Goal: Task Accomplishment & Management: Manage account settings

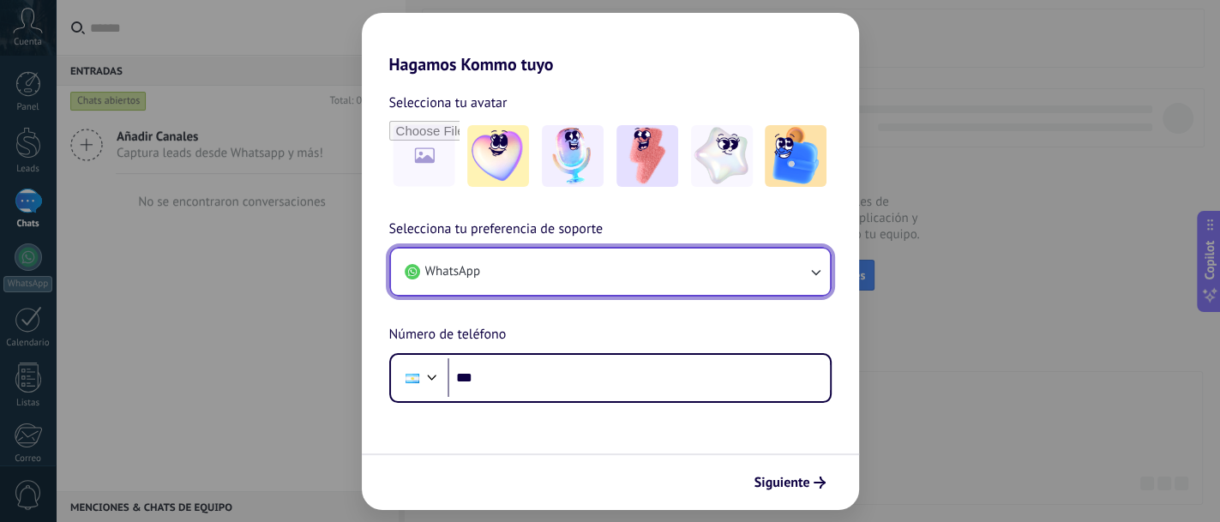
click at [481, 263] on button "WhatsApp" at bounding box center [610, 272] width 439 height 46
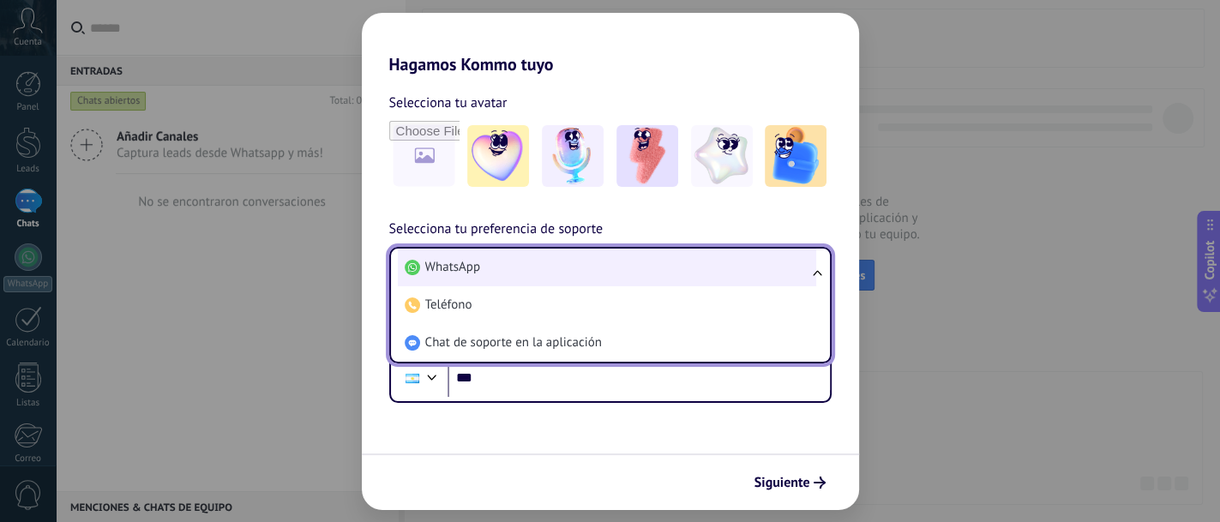
click at [490, 266] on li "WhatsApp" at bounding box center [607, 268] width 419 height 38
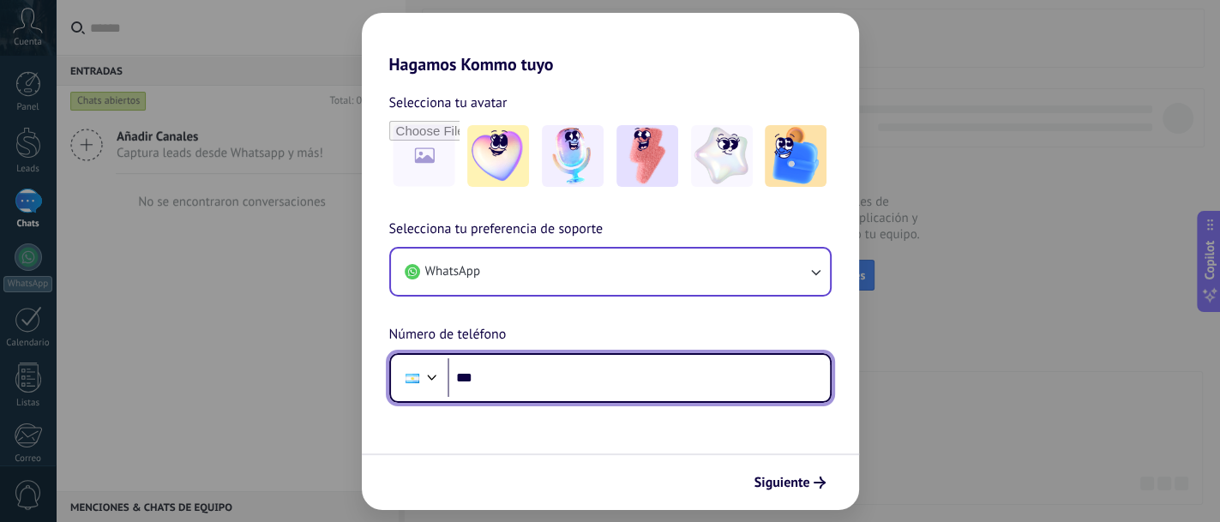
click at [548, 383] on input "***" at bounding box center [639, 377] width 383 height 39
click at [534, 361] on input "********" at bounding box center [639, 377] width 383 height 39
click at [531, 371] on input "********" at bounding box center [639, 377] width 383 height 39
click at [518, 375] on input "********" at bounding box center [639, 377] width 383 height 39
type input "**********"
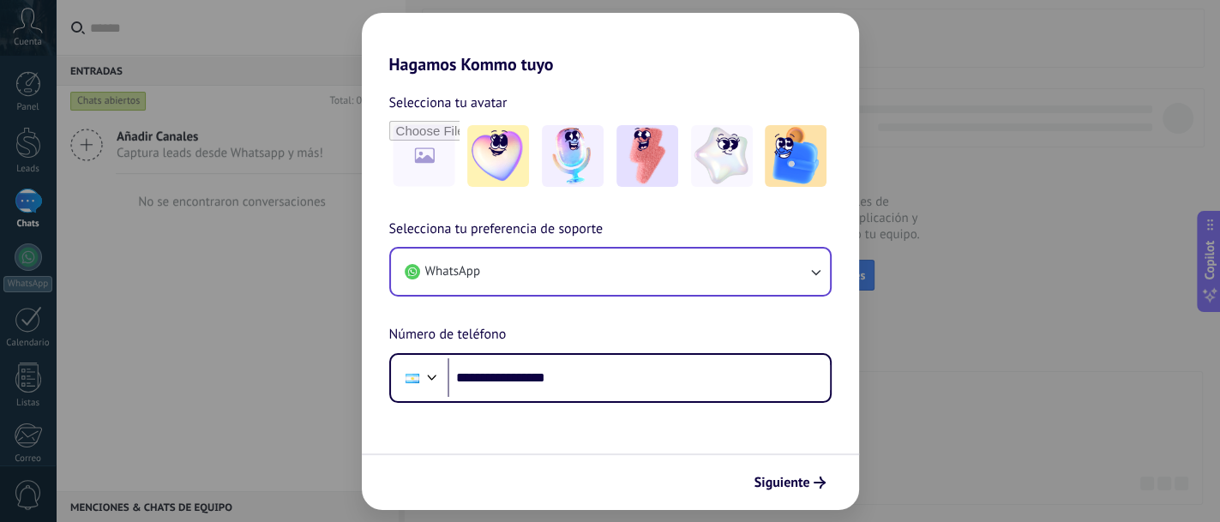
click at [675, 437] on form "**********" at bounding box center [610, 293] width 497 height 436
click at [801, 487] on span "Siguiente" at bounding box center [783, 483] width 56 height 12
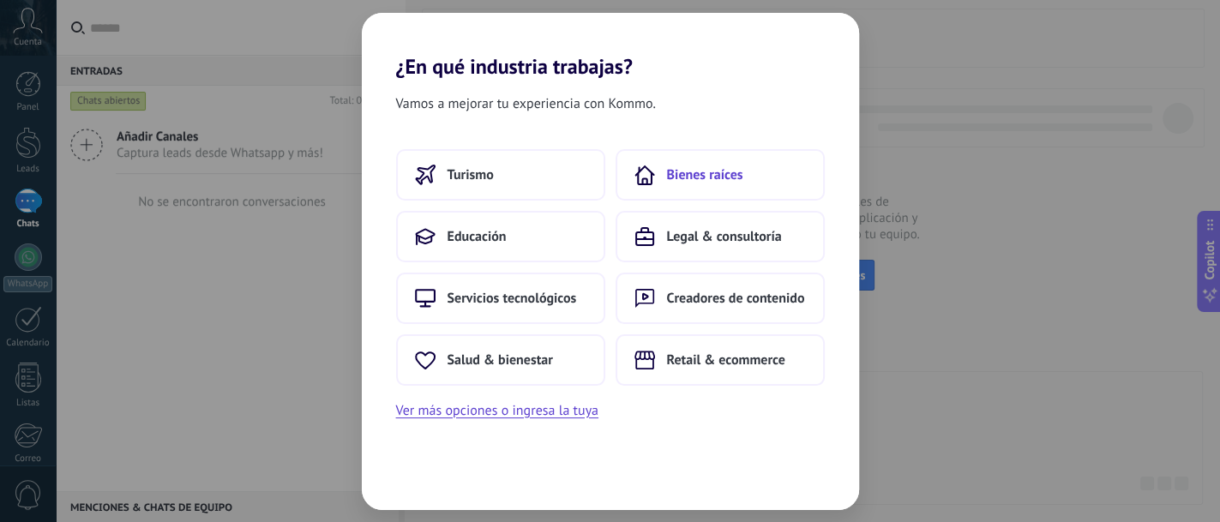
click at [734, 188] on button "Bienes raíces" at bounding box center [720, 174] width 209 height 51
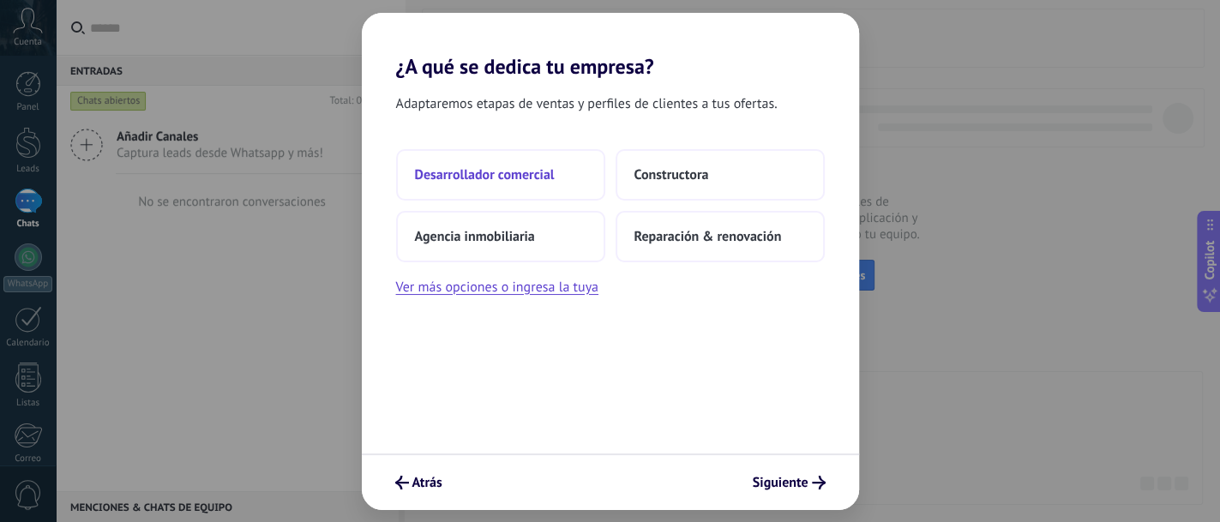
click at [536, 178] on span "Desarrollador comercial" at bounding box center [485, 174] width 140 height 17
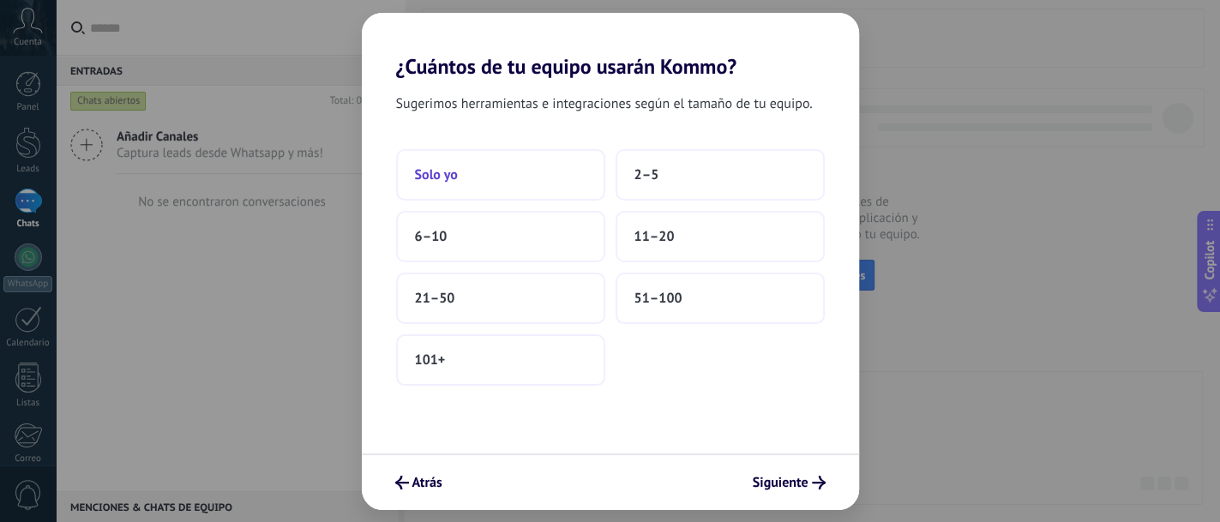
click at [522, 176] on button "Solo yo" at bounding box center [500, 174] width 209 height 51
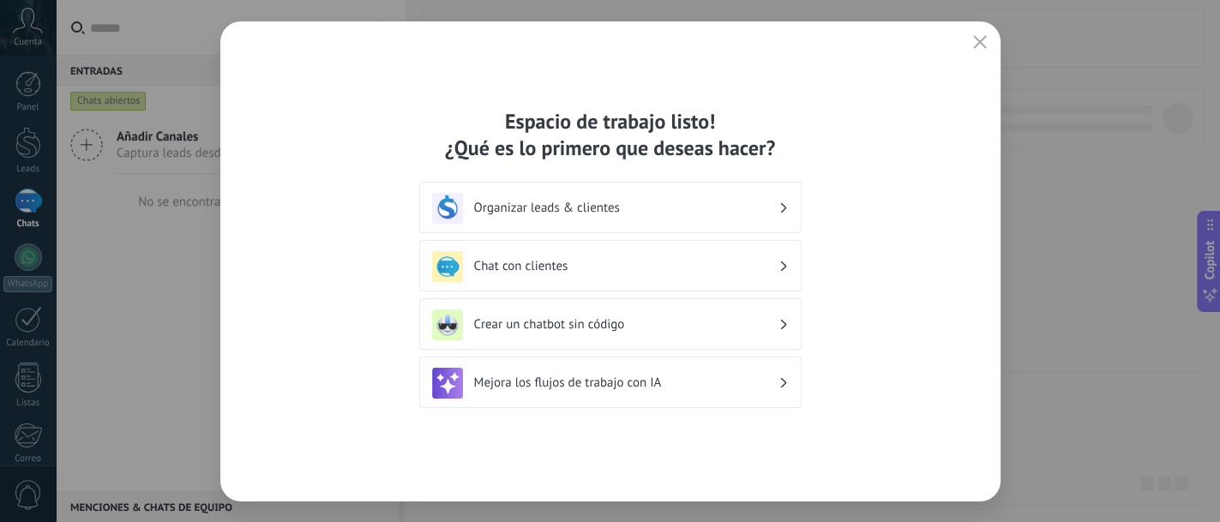
click at [552, 208] on h3 "Organizar leads & clientes" at bounding box center [626, 208] width 304 height 16
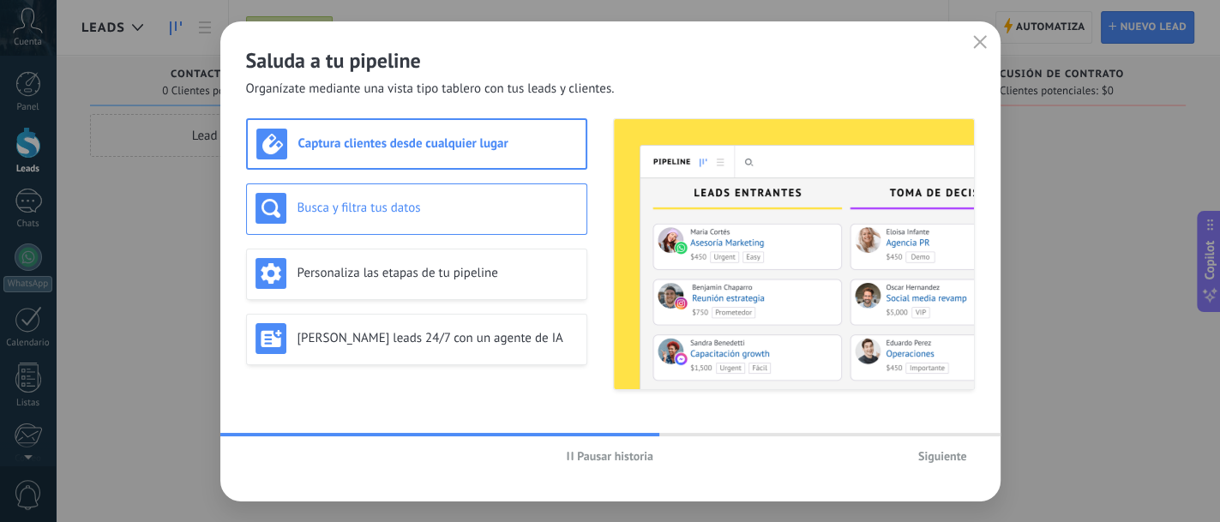
click at [461, 213] on h3 "Busca y filtra tus datos" at bounding box center [438, 208] width 280 height 16
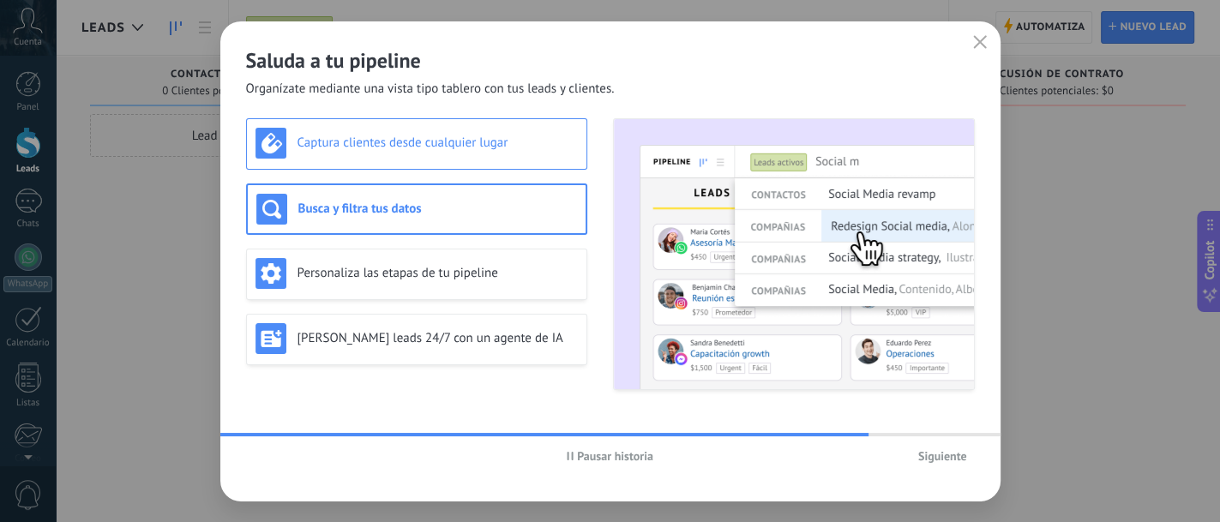
click at [484, 139] on h3 "Captura clientes desde cualquier lugar" at bounding box center [438, 143] width 280 height 16
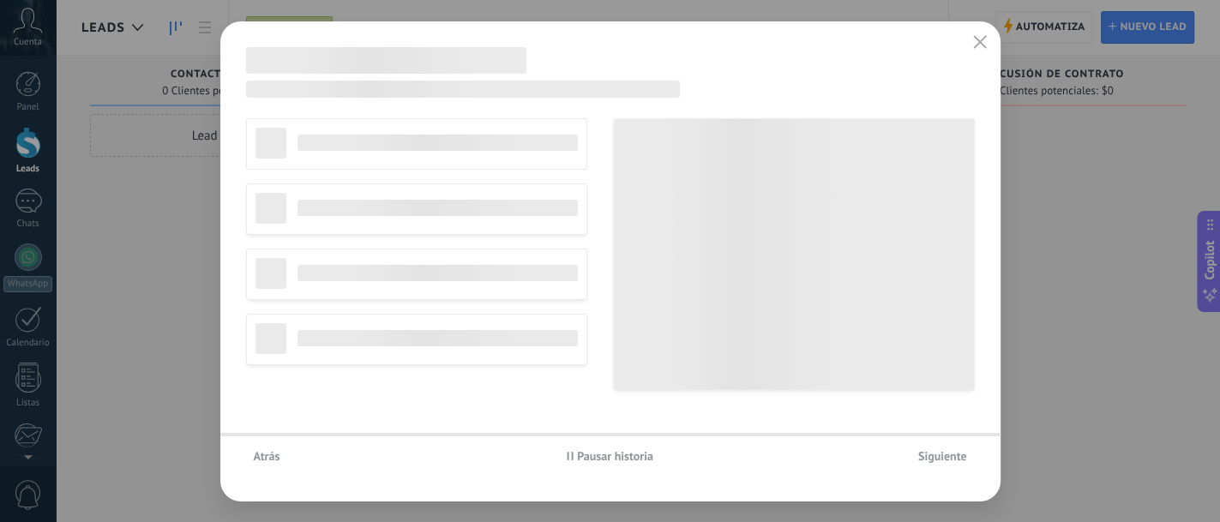
click at [463, 196] on div "No editar pipeline Agencia de viajes Servicios profesionales Agencia de marketi…" at bounding box center [416, 254] width 341 height 272
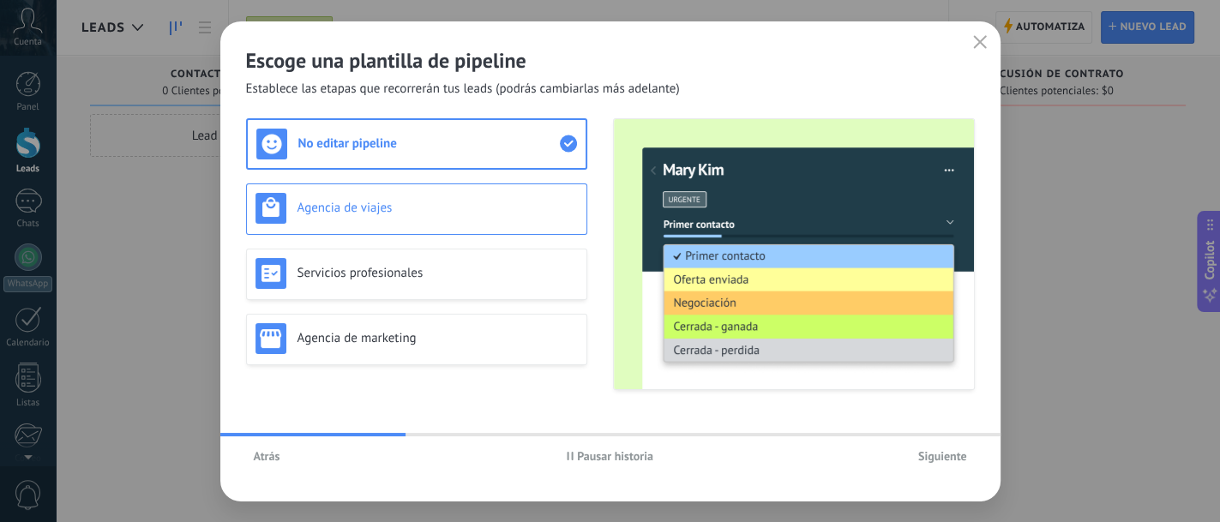
click at [458, 205] on h3 "Agencia de viajes" at bounding box center [438, 208] width 280 height 16
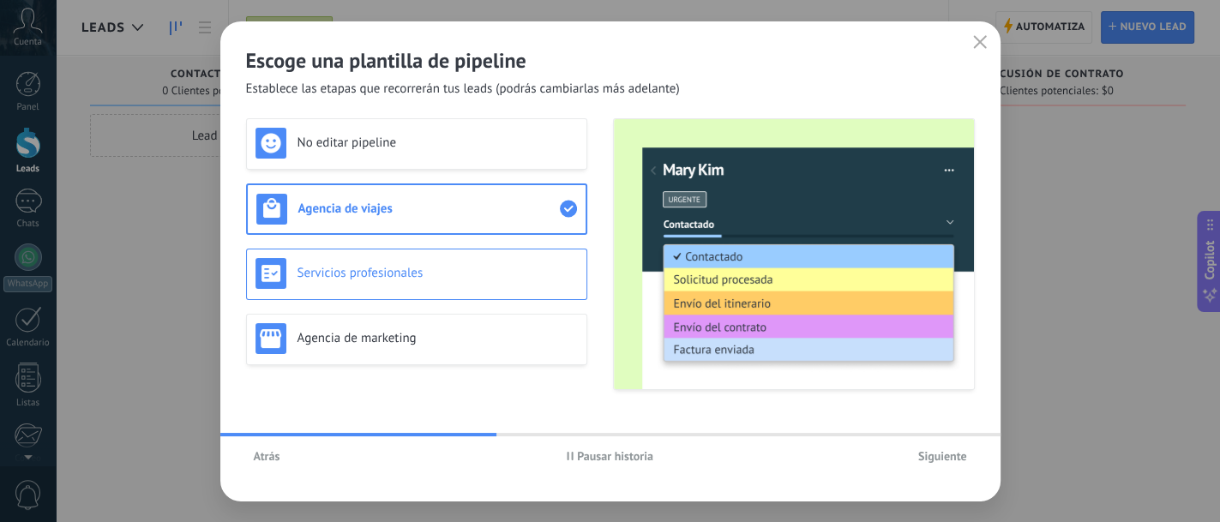
click at [424, 274] on h3 "Servicios profesionales" at bounding box center [438, 273] width 280 height 16
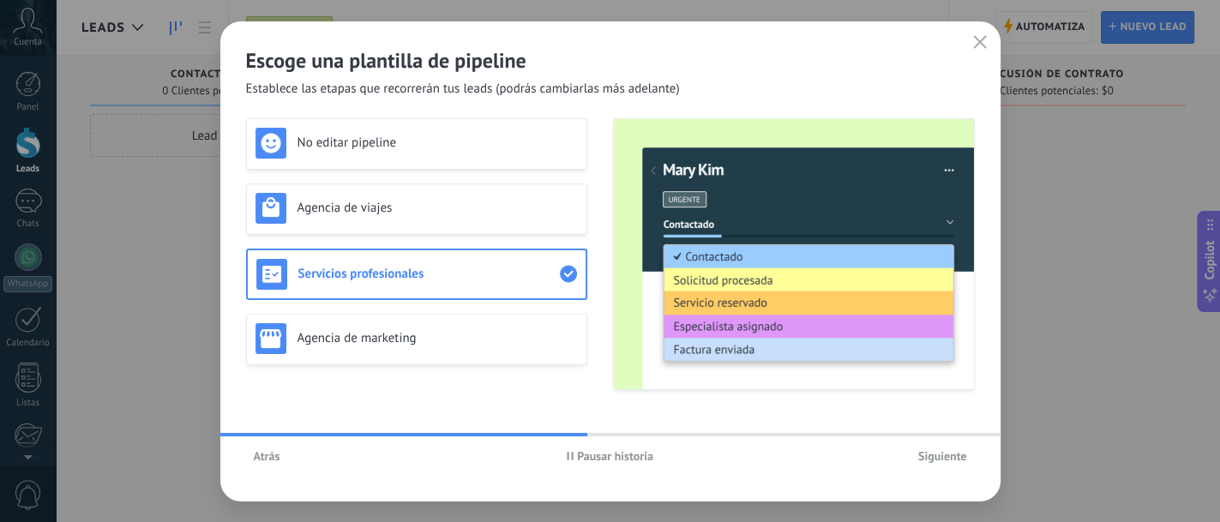
click at [941, 456] on span "Siguiente" at bounding box center [943, 456] width 49 height 12
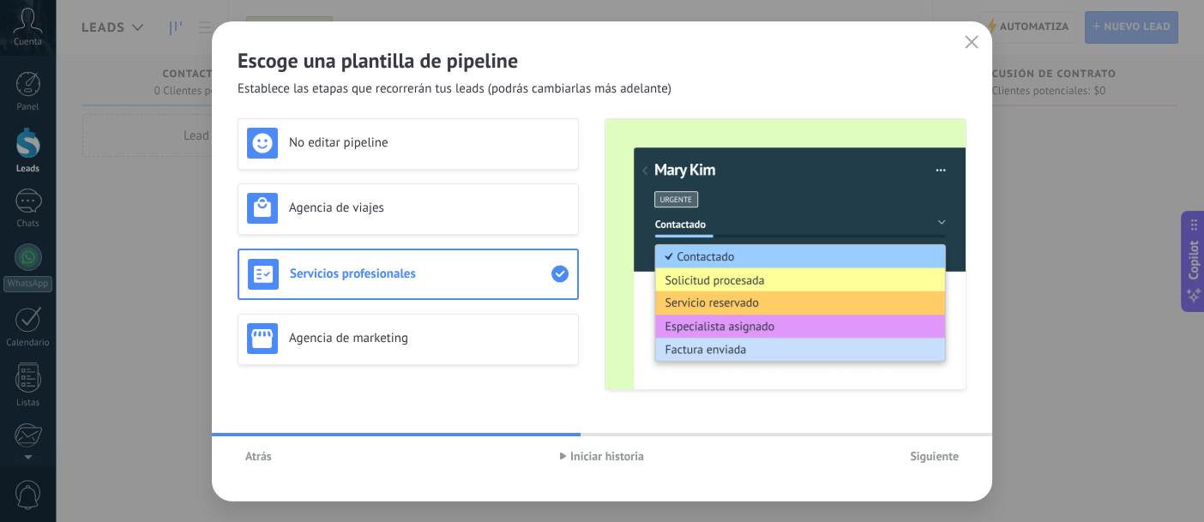
drag, startPoint x: 944, startPoint y: 456, endPoint x: 724, endPoint y: 448, distance: 220.6
click at [722, 461] on div "Iniciar historia" at bounding box center [601, 456] width 243 height 26
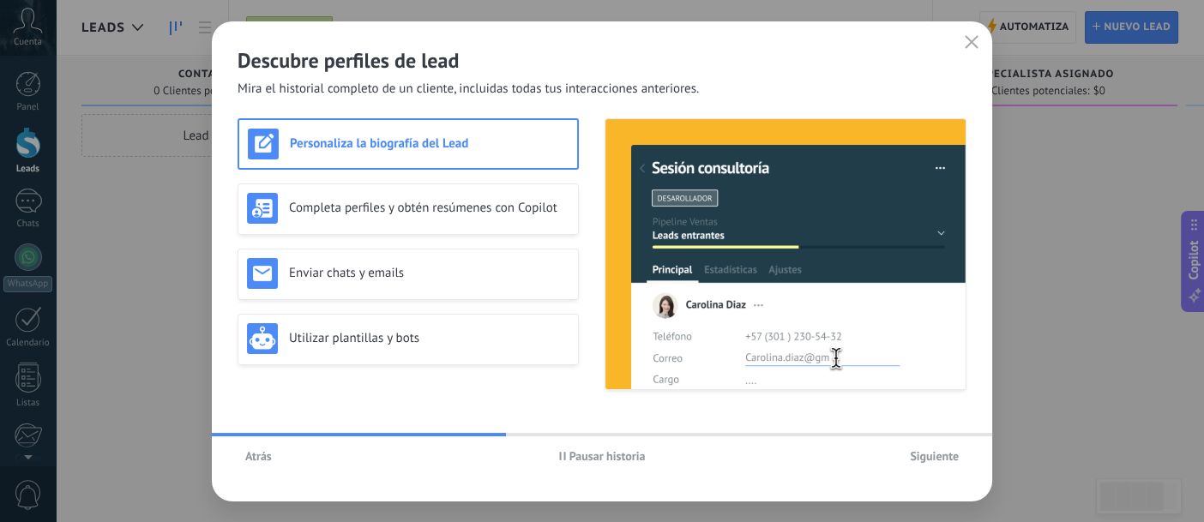
click at [945, 461] on span "Siguiente" at bounding box center [934, 456] width 49 height 12
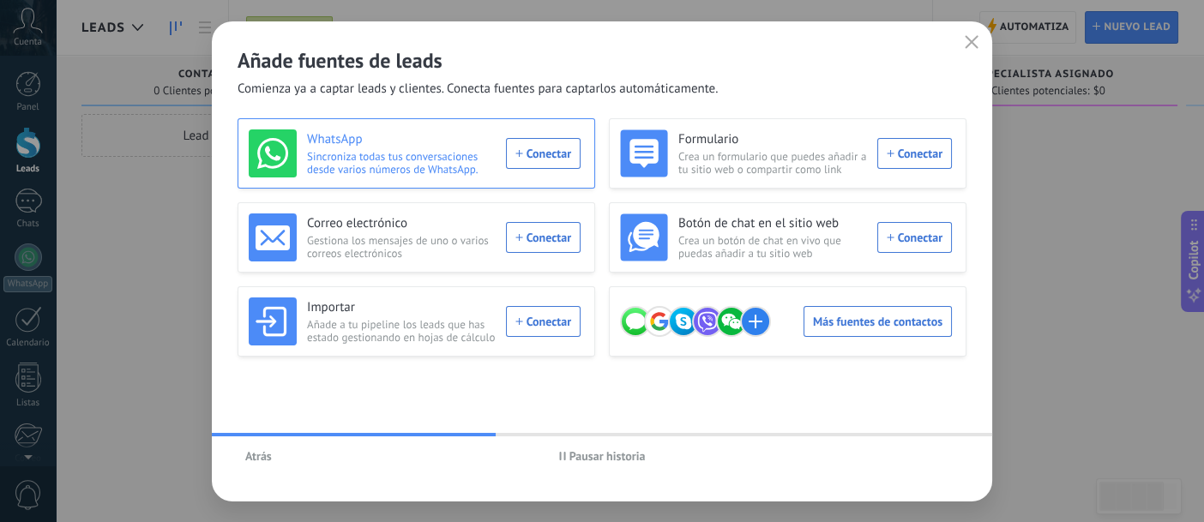
click at [535, 158] on div "WhatsApp Sincroniza todas tus conversaciones desde varios números de WhatsApp. …" at bounding box center [415, 154] width 332 height 48
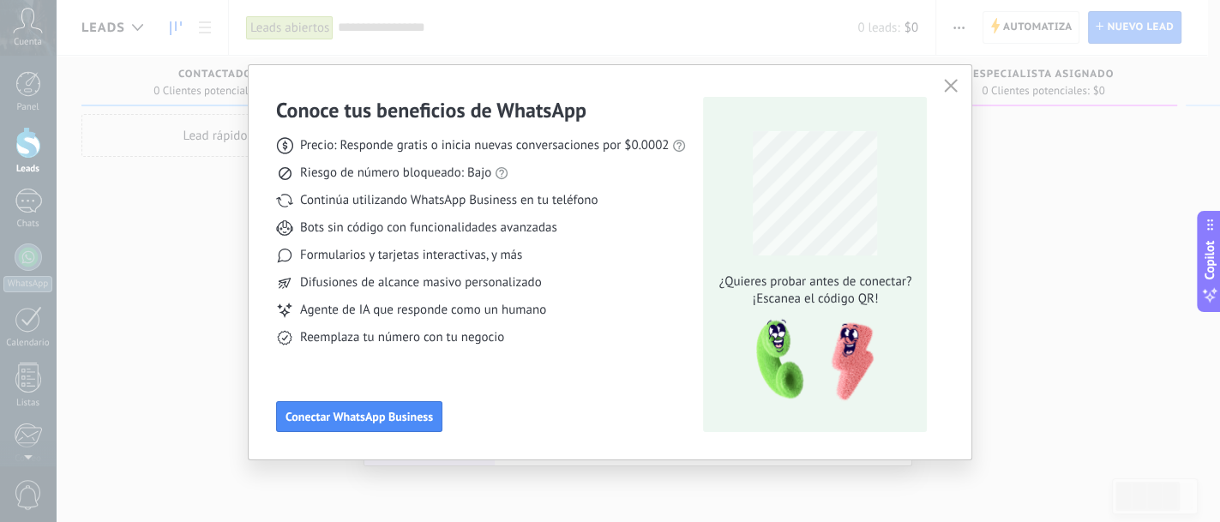
drag, startPoint x: 461, startPoint y: 129, endPoint x: 327, endPoint y: 232, distance: 168.8
click at [327, 232] on span "Bots sin código con funcionalidades avanzadas" at bounding box center [428, 228] width 257 height 17
click at [338, 425] on button "Conectar WhatsApp Business" at bounding box center [359, 416] width 166 height 31
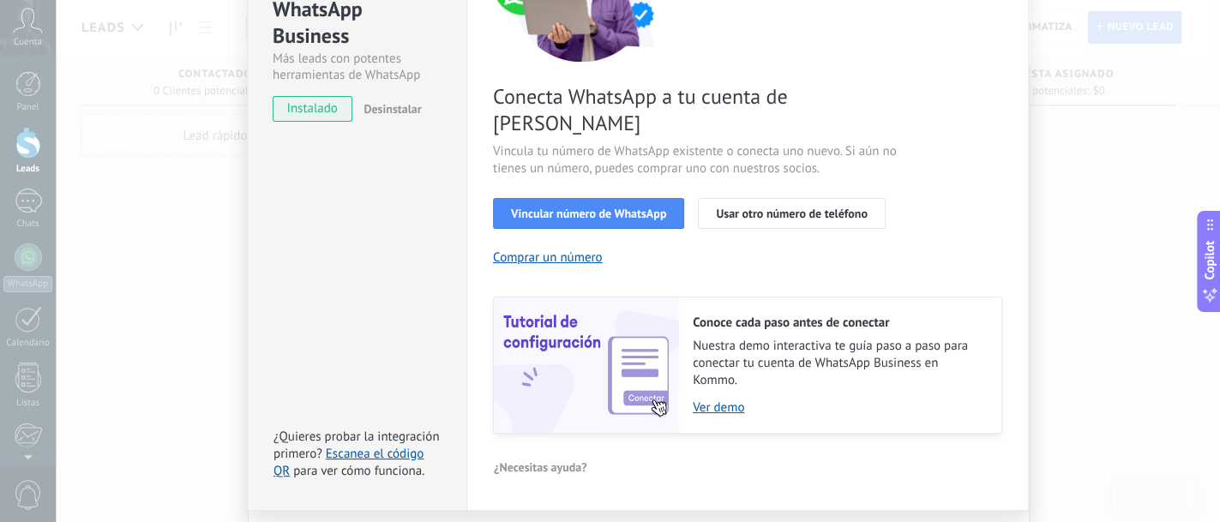
scroll to position [238, 0]
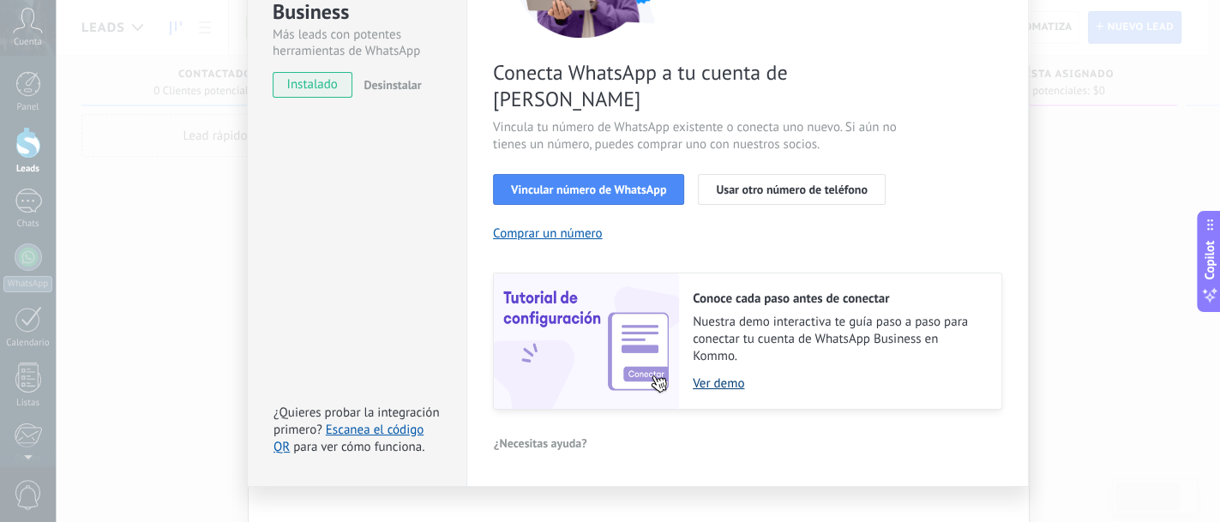
click at [707, 376] on link "Ver demo" at bounding box center [839, 384] width 292 height 16
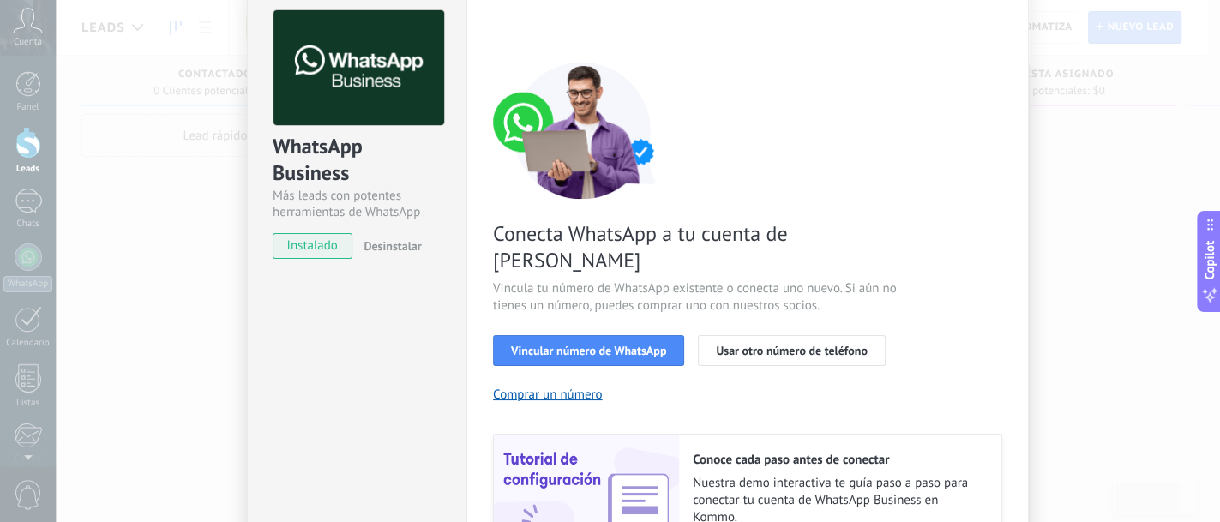
scroll to position [23, 0]
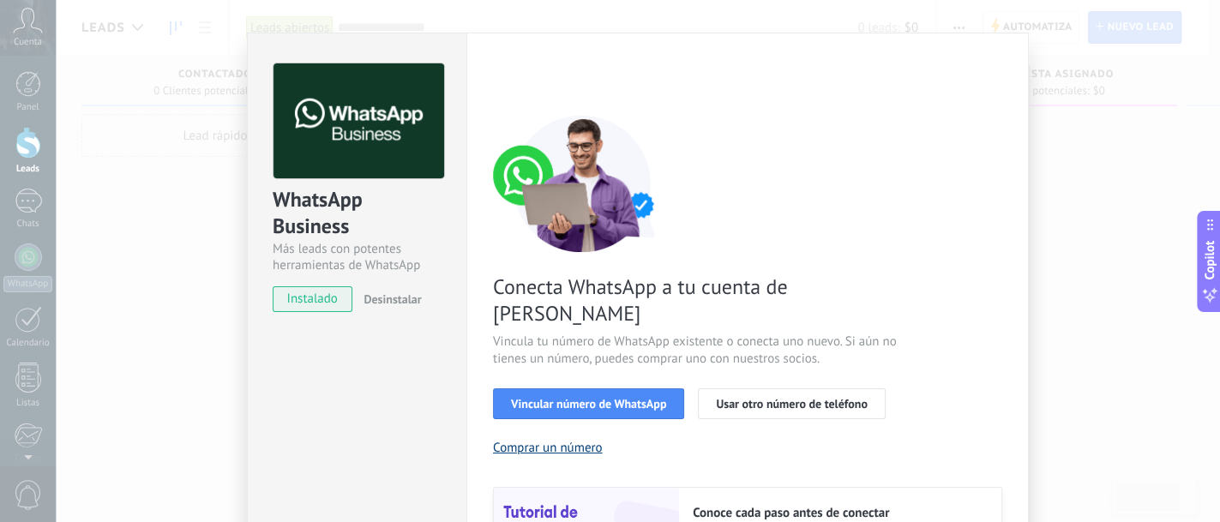
click at [593, 440] on button "Comprar un número" at bounding box center [548, 448] width 110 height 16
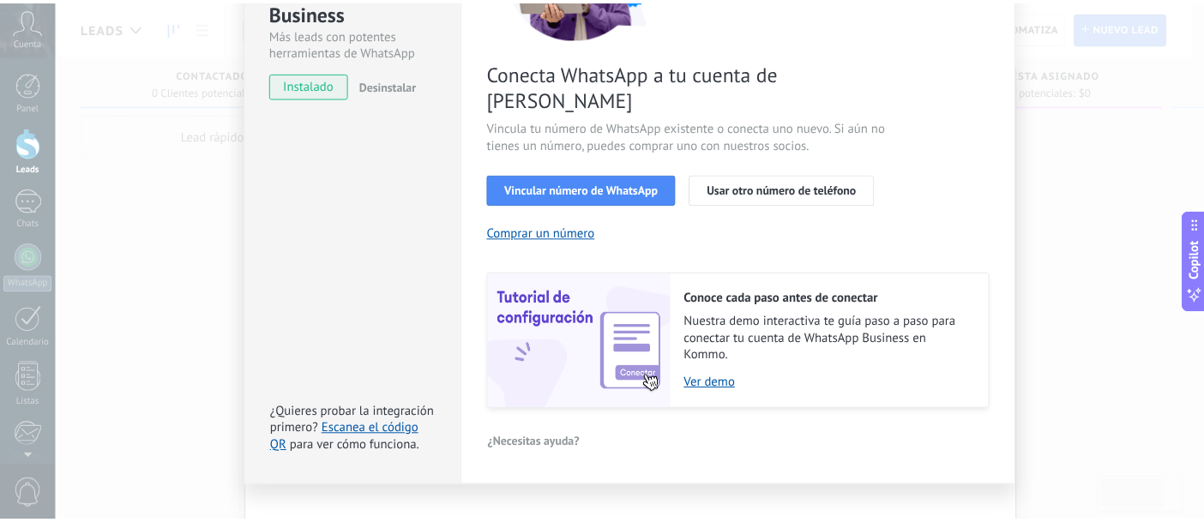
scroll to position [0, 0]
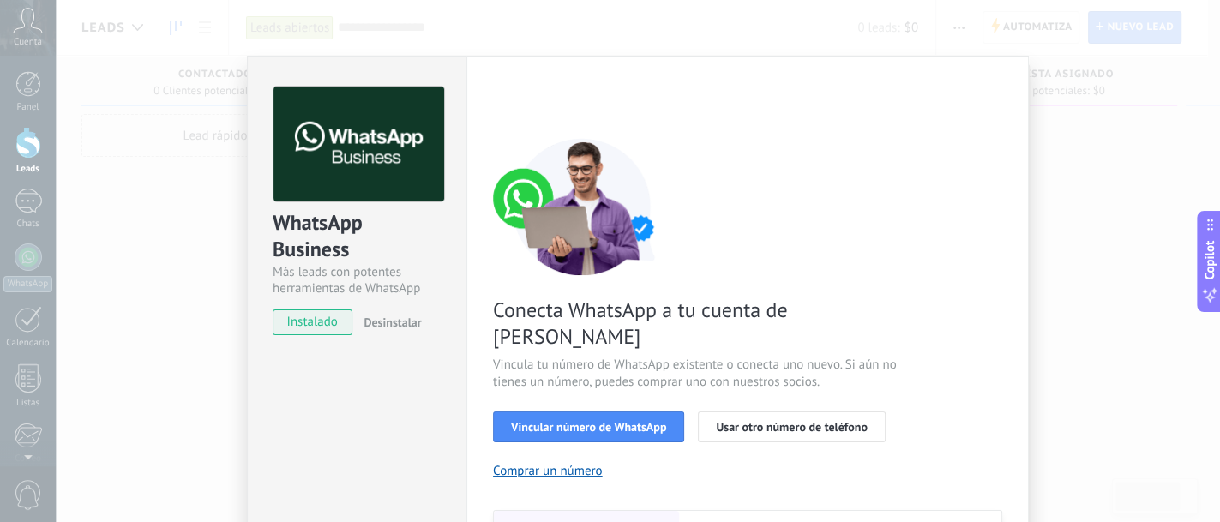
click at [78, 287] on div "WhatsApp Business Más leads con potentes herramientas de WhatsApp instalado Des…" at bounding box center [638, 261] width 1165 height 522
click at [160, 262] on div "WhatsApp Business Más leads con potentes herramientas de WhatsApp instalado Des…" at bounding box center [638, 261] width 1165 height 522
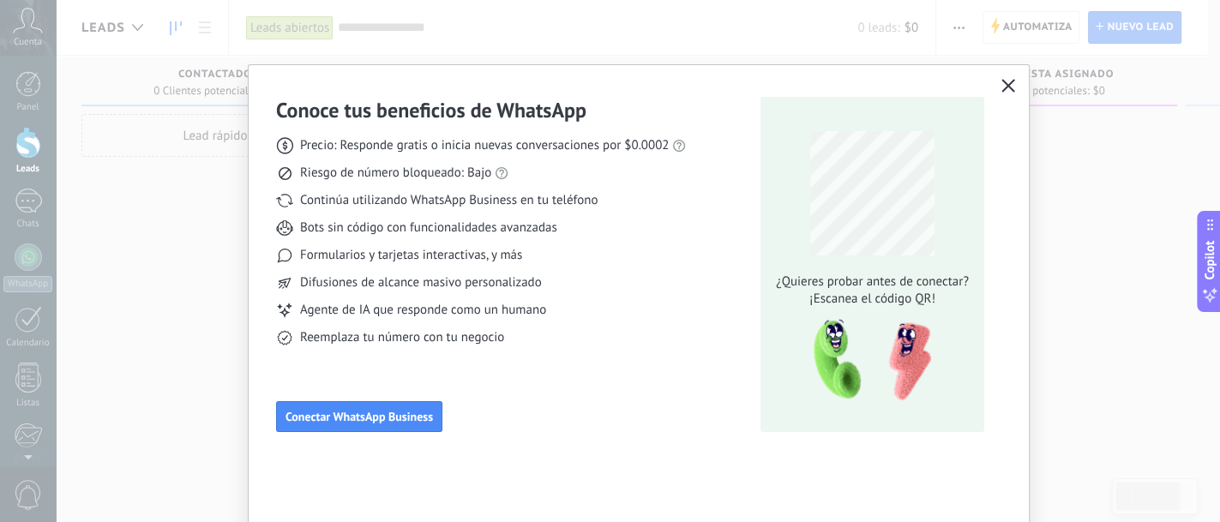
click at [159, 338] on div "Conoce tus beneficios de WhatsApp Precio: Responde gratis o inicia nuevas conve…" at bounding box center [610, 261] width 1220 height 522
click at [1006, 83] on icon "button" at bounding box center [1009, 86] width 14 height 14
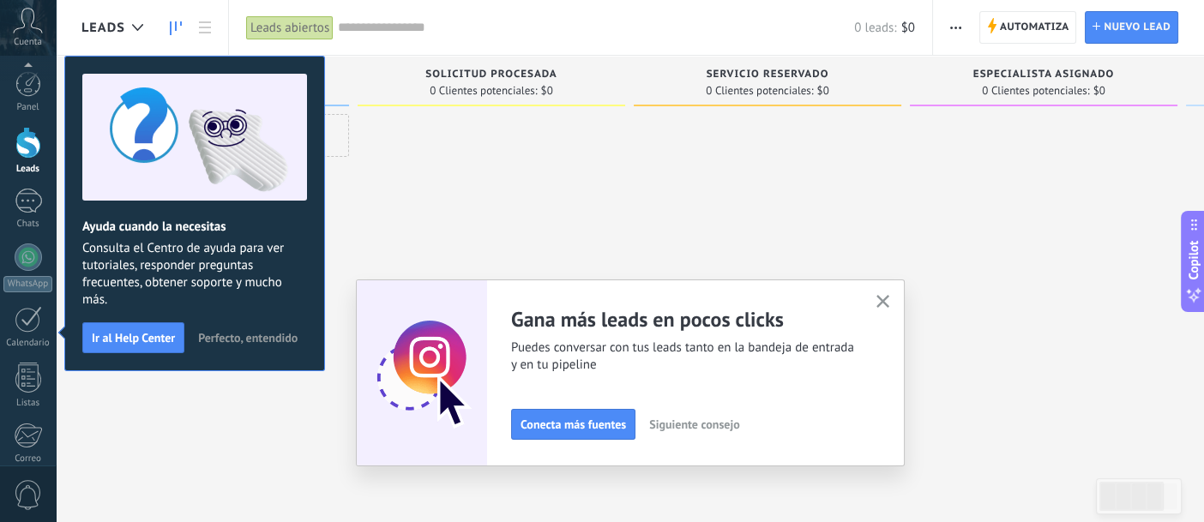
scroll to position [191, 0]
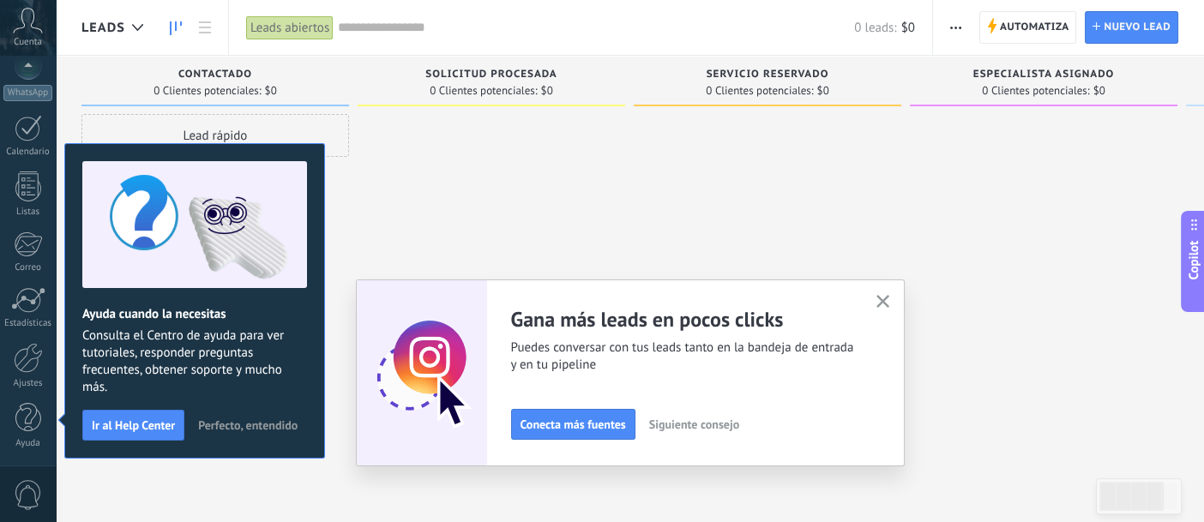
click at [887, 300] on icon "button" at bounding box center [883, 301] width 13 height 13
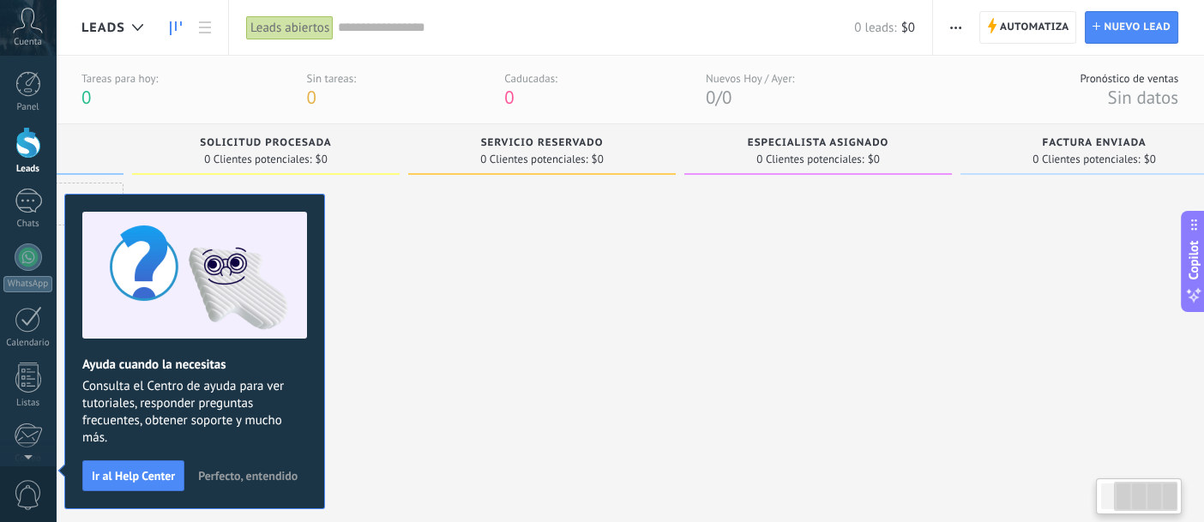
scroll to position [0, 275]
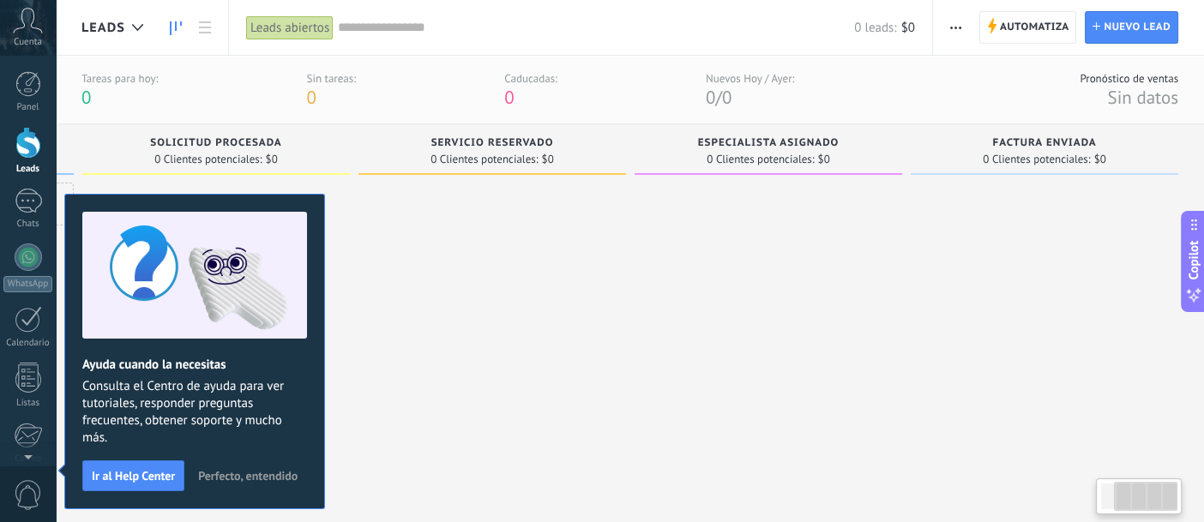
drag, startPoint x: 844, startPoint y: 315, endPoint x: 521, endPoint y: 304, distance: 322.7
click at [506, 306] on div at bounding box center [492, 332] width 268 height 298
drag, startPoint x: 728, startPoint y: 278, endPoint x: 539, endPoint y: 272, distance: 189.6
click at [539, 273] on div "Leads Entrantes Solicitudes: 0 0 0 0 0 0 0 0 0 Contactado 0 Clientes potenciale…" at bounding box center [505, 302] width 1398 height 357
click at [243, 472] on span "Perfecto, entendido" at bounding box center [247, 476] width 99 height 12
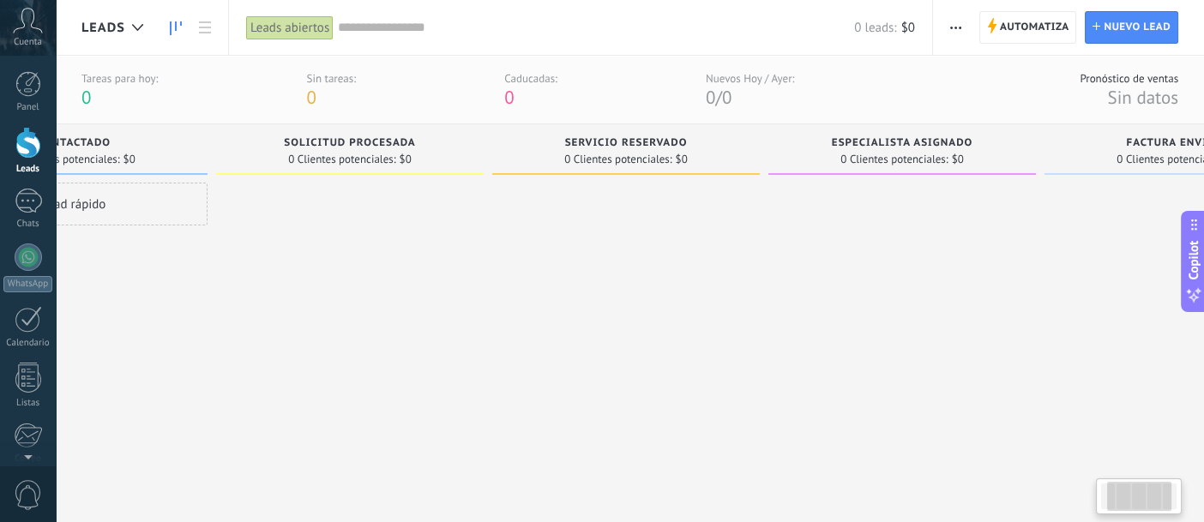
scroll to position [0, 0]
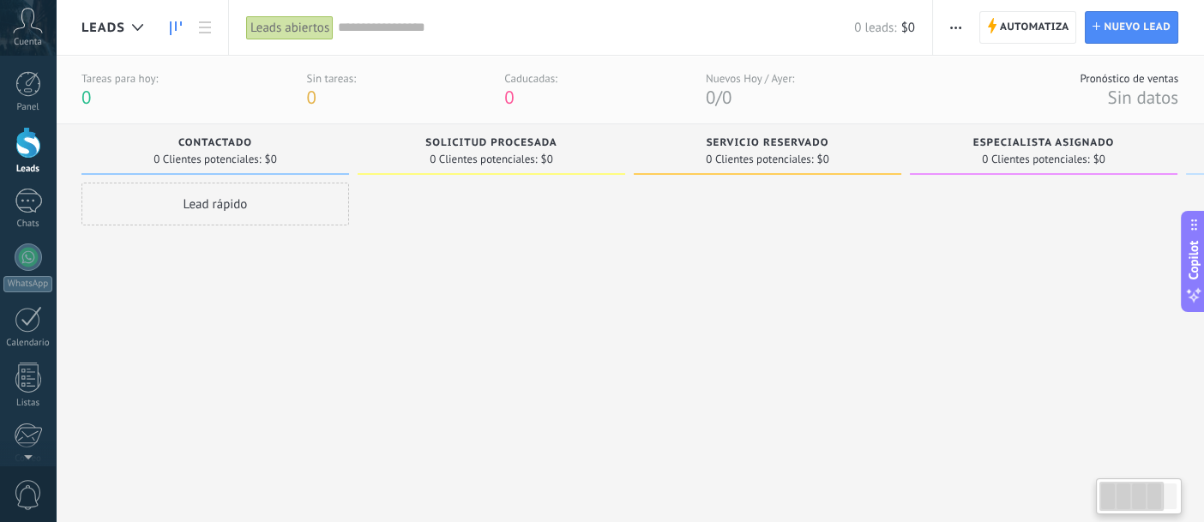
drag, startPoint x: 290, startPoint y: 315, endPoint x: 877, endPoint y: 319, distance: 587.5
click at [894, 319] on div "Leads Entrantes Solicitudes: 0 0 0 0 0 0 0 0 0 Contactado 0 Clientes potenciale…" at bounding box center [780, 302] width 1398 height 357
drag, startPoint x: 408, startPoint y: 300, endPoint x: 609, endPoint y: 293, distance: 200.8
click at [634, 304] on div at bounding box center [768, 332] width 268 height 298
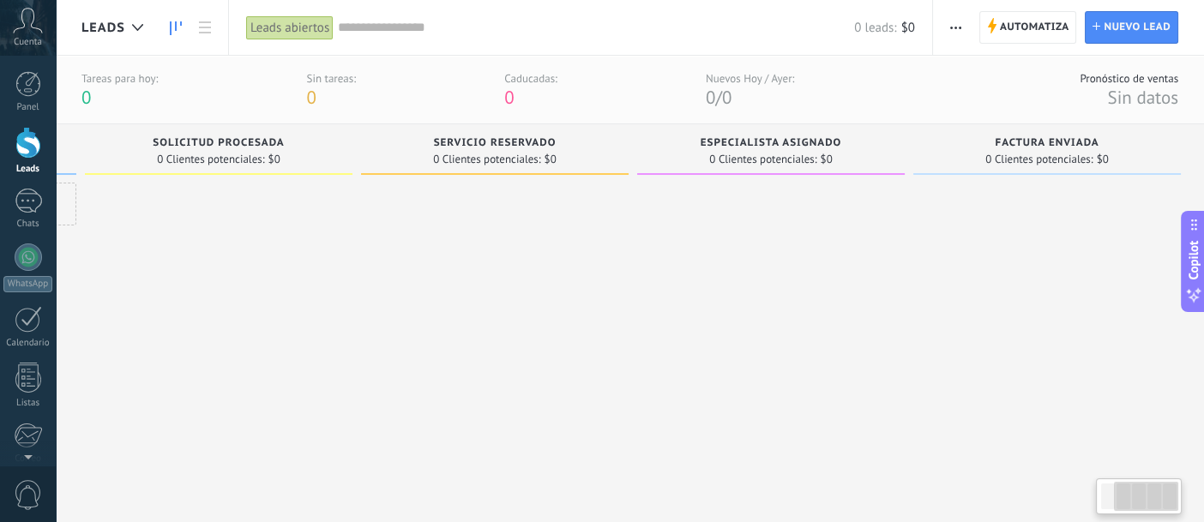
scroll to position [0, 275]
drag, startPoint x: 786, startPoint y: 257, endPoint x: 492, endPoint y: 257, distance: 293.3
click at [492, 257] on div "Leads Entrantes Solicitudes: 0 0 0 0 0 0 0 0 0 Contactado 0 Clientes potenciale…" at bounding box center [505, 302] width 1398 height 357
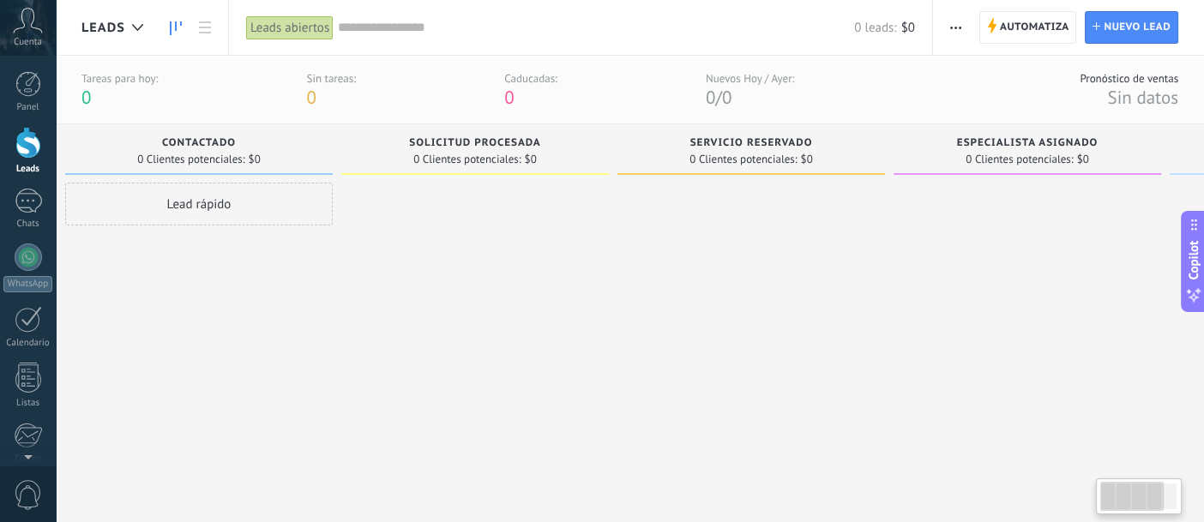
scroll to position [0, 0]
drag, startPoint x: 411, startPoint y: 287, endPoint x: 719, endPoint y: 287, distance: 307.9
click at [719, 287] on div at bounding box center [768, 332] width 268 height 298
click at [461, 137] on span "Solicitud procesada" at bounding box center [490, 143] width 131 height 12
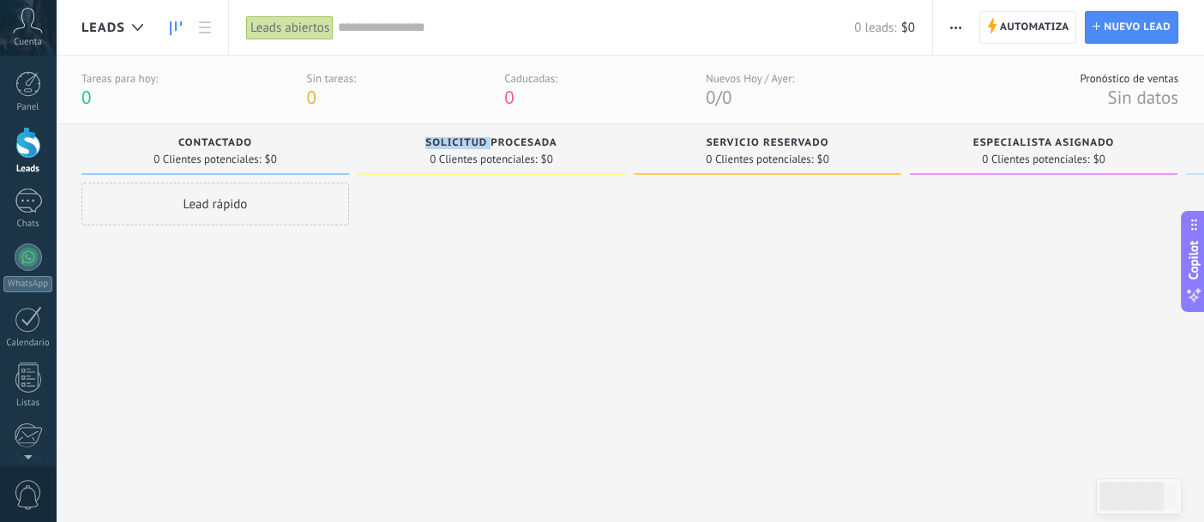
click at [461, 137] on span "Solicitud procesada" at bounding box center [490, 143] width 131 height 12
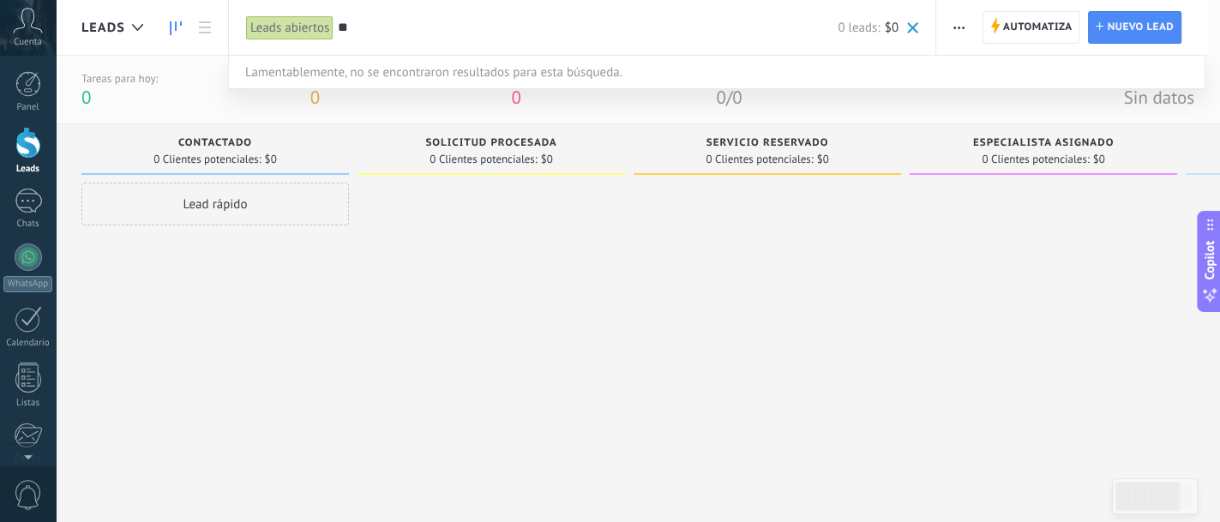
type input "*"
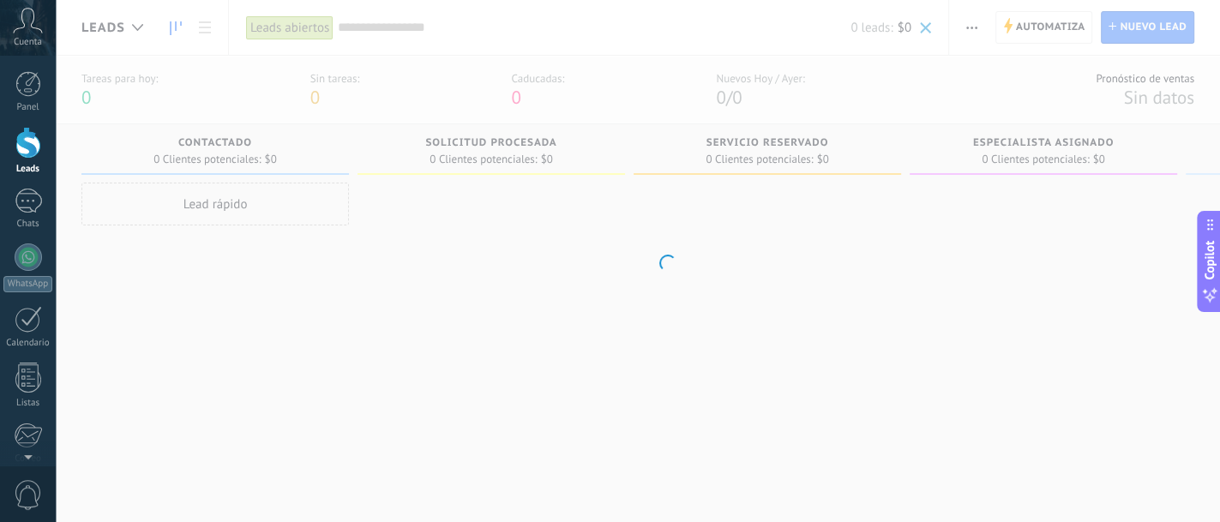
click at [445, 209] on body ".abccls-1,.abccls-2{fill-rule:evenodd}.abccls-2{fill:#fff} .abfcls-1{fill:none}…" at bounding box center [610, 261] width 1220 height 522
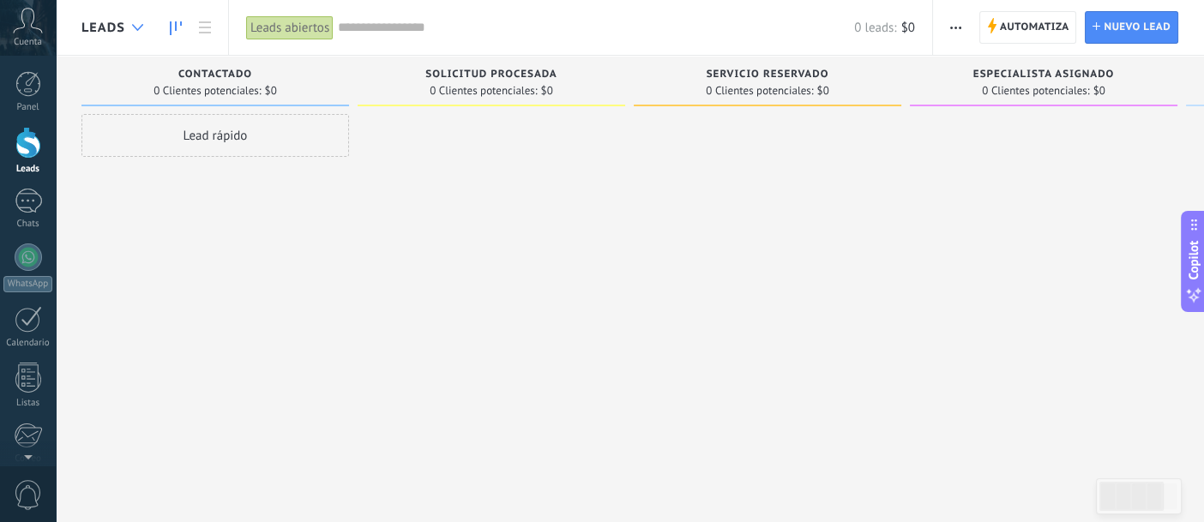
click at [127, 25] on div at bounding box center [138, 27] width 28 height 33
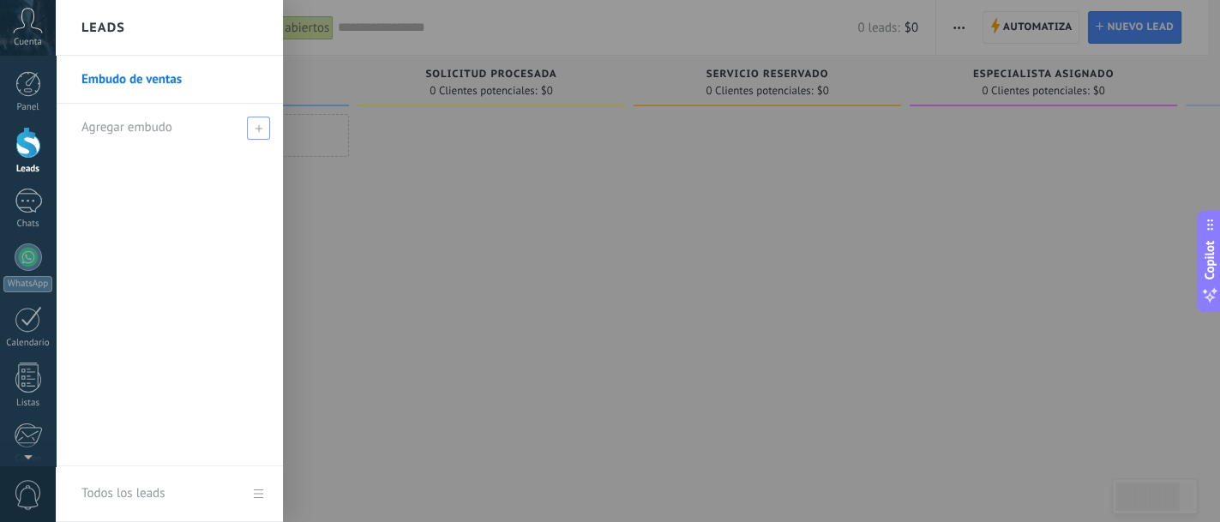
click at [256, 131] on icon at bounding box center [259, 128] width 8 height 8
type input "**"
click at [267, 127] on span at bounding box center [260, 128] width 15 height 12
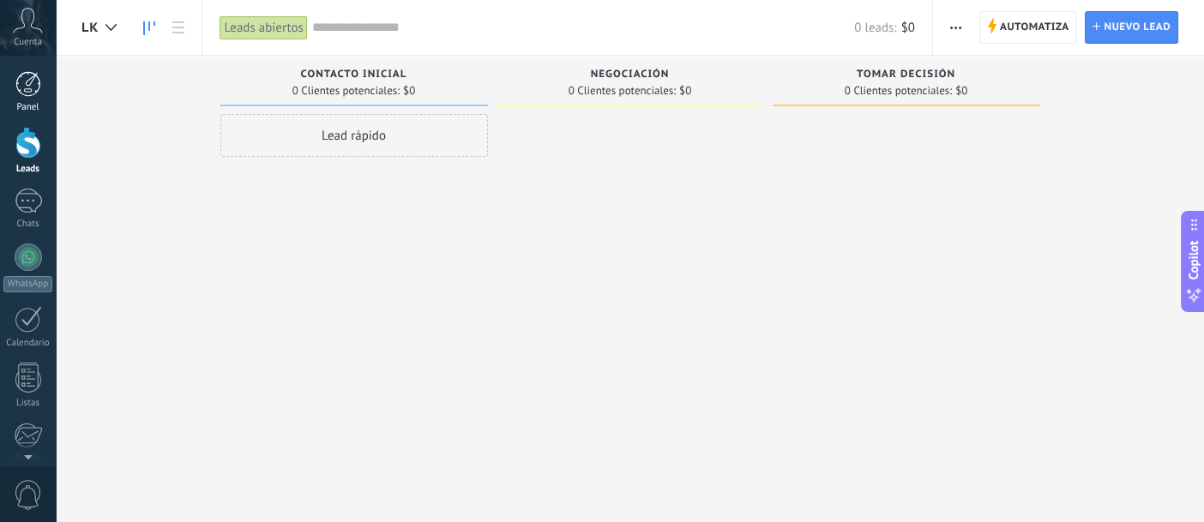
click at [15, 94] on div at bounding box center [28, 84] width 26 height 26
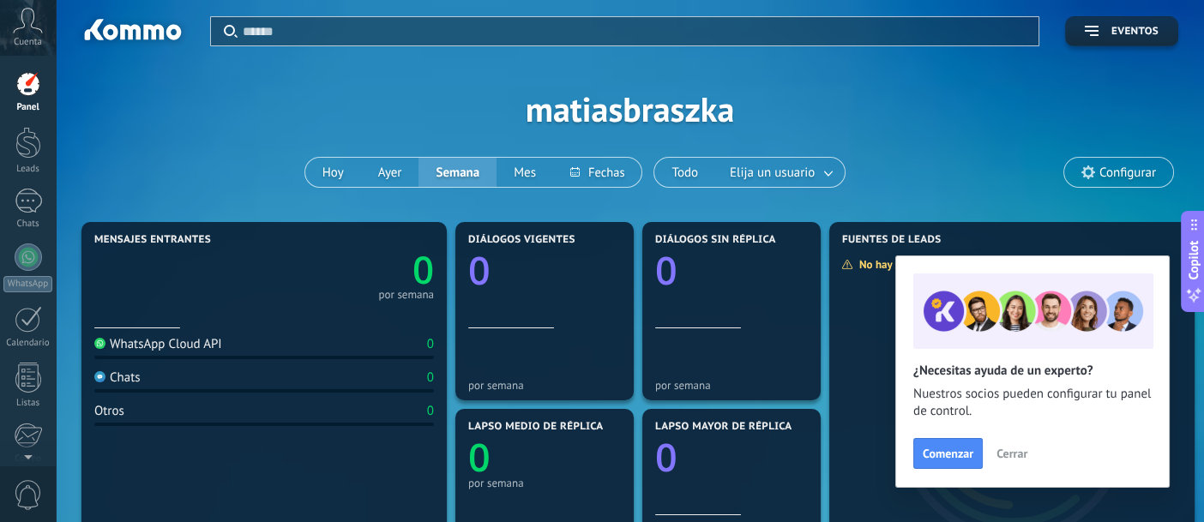
click at [264, 118] on div "Aplicar Eventos matiasbraszka [DATE] [DATE] Semana Mes Todo Elija un usuario Co…" at bounding box center [629, 109] width 1097 height 218
click at [830, 169] on link at bounding box center [829, 173] width 31 height 28
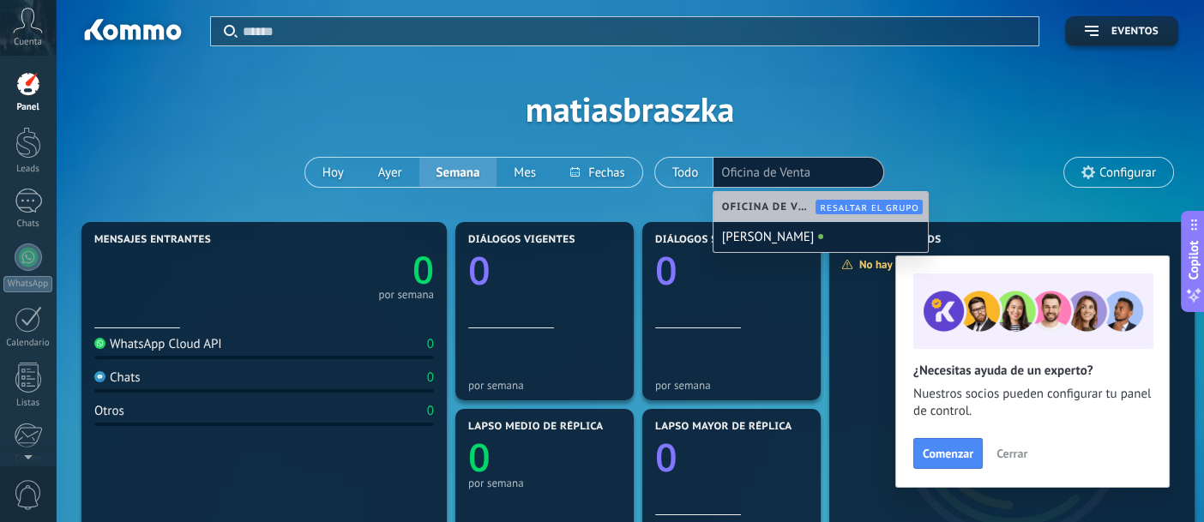
click at [930, 154] on div "Aplicar Eventos matiasbraszka [DATE] [DATE] Semana Mes Todo Elija un usuario Of…" at bounding box center [629, 109] width 1097 height 218
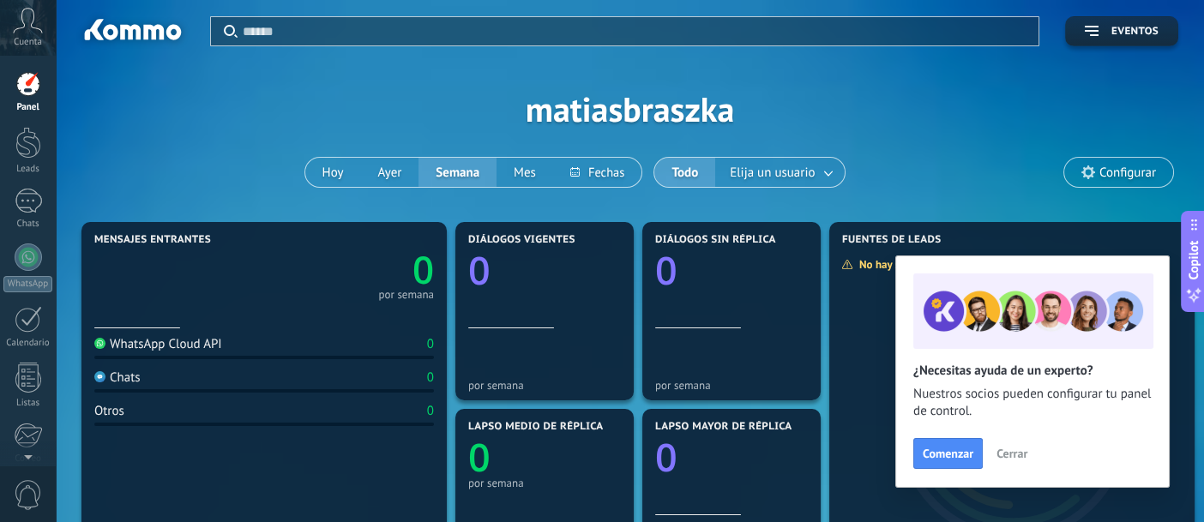
click at [1019, 452] on span "Cerrar" at bounding box center [1012, 454] width 31 height 12
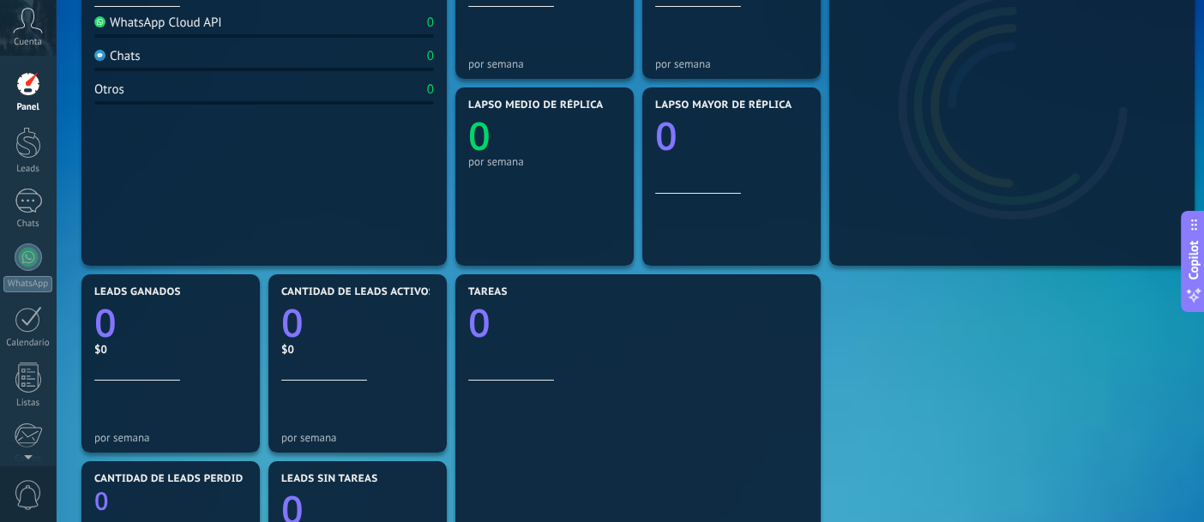
scroll to position [468, 0]
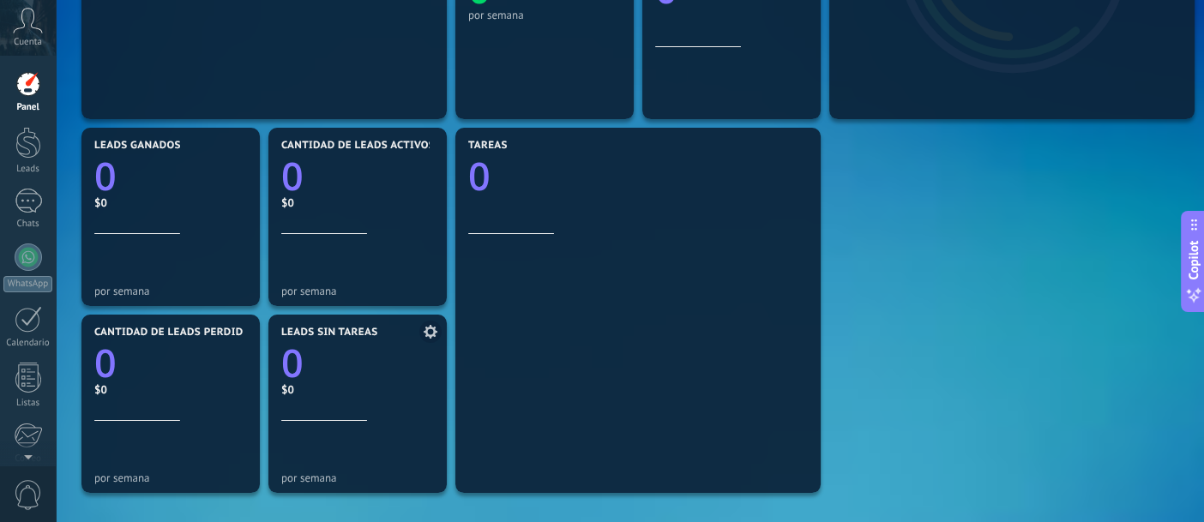
click at [435, 328] on icon at bounding box center [431, 332] width 14 height 14
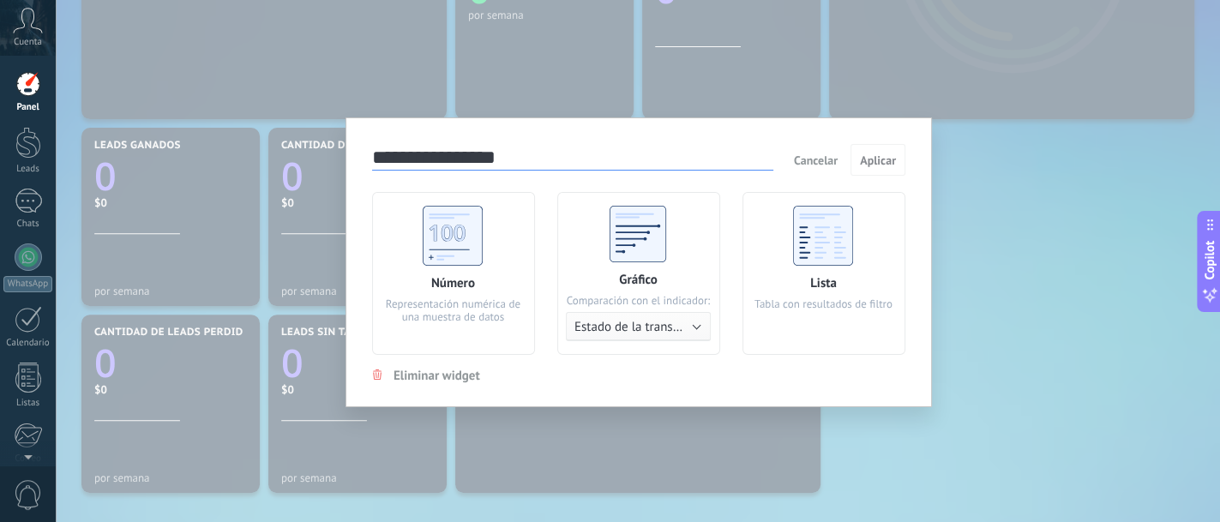
click at [817, 248] on use at bounding box center [823, 236] width 60 height 60
click at [874, 151] on button "Aplicar" at bounding box center [878, 160] width 55 height 33
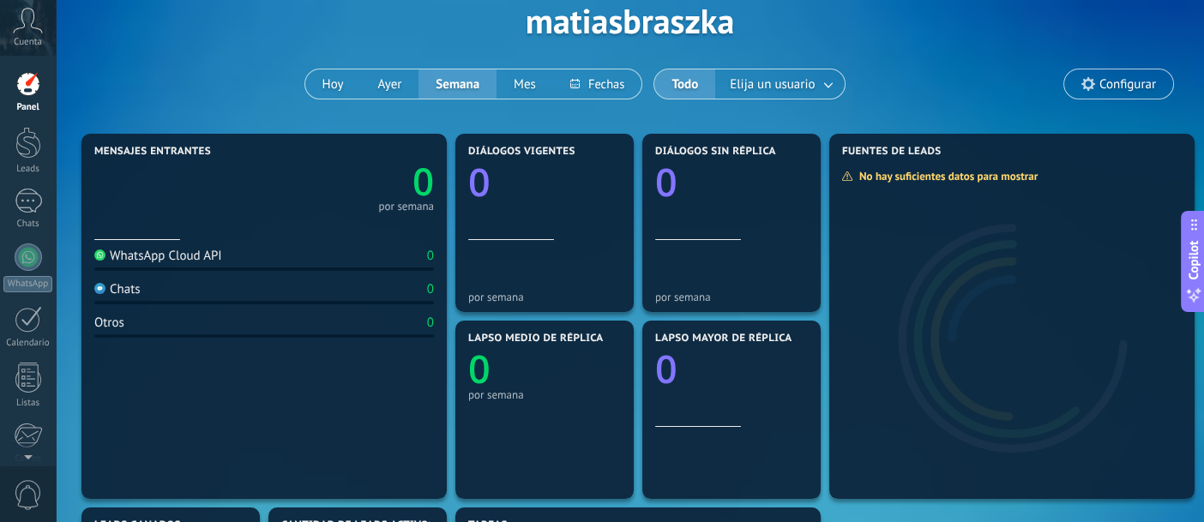
scroll to position [0, 0]
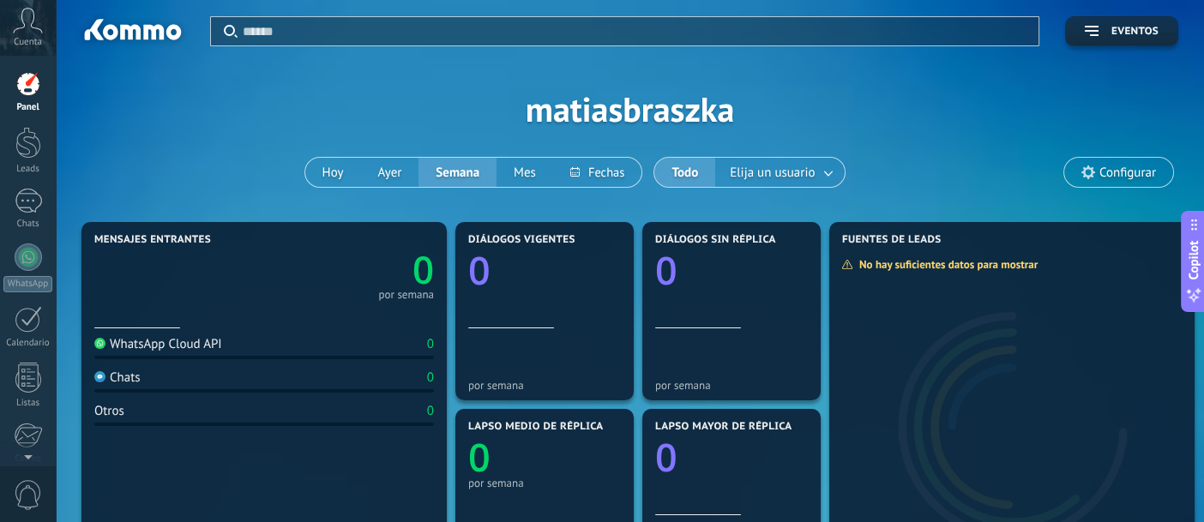
click at [767, 38] on input "text" at bounding box center [636, 31] width 786 height 18
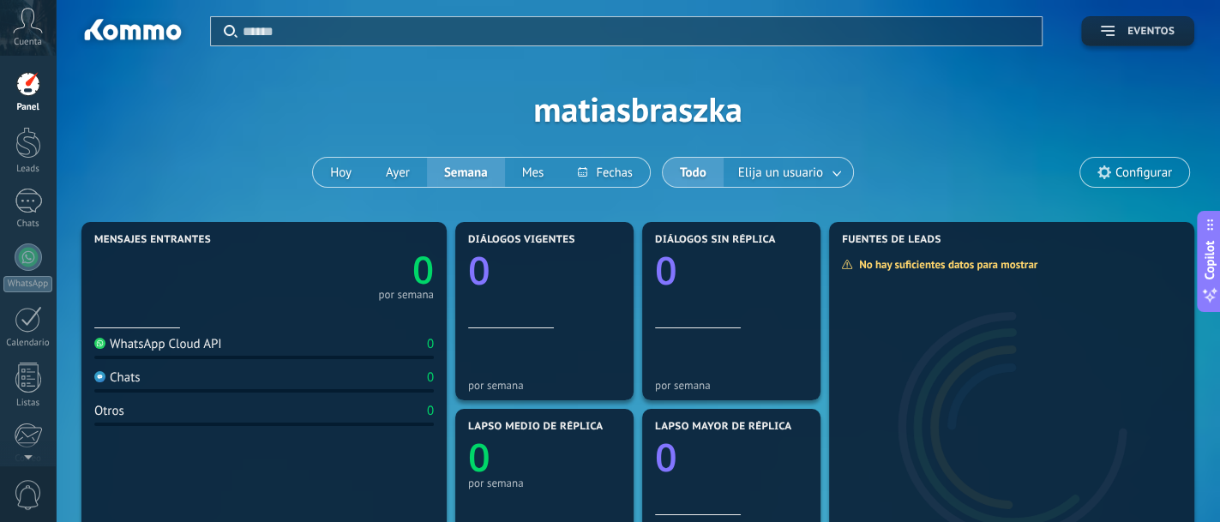
click at [1128, 32] on span "Eventos" at bounding box center [1151, 32] width 47 height 12
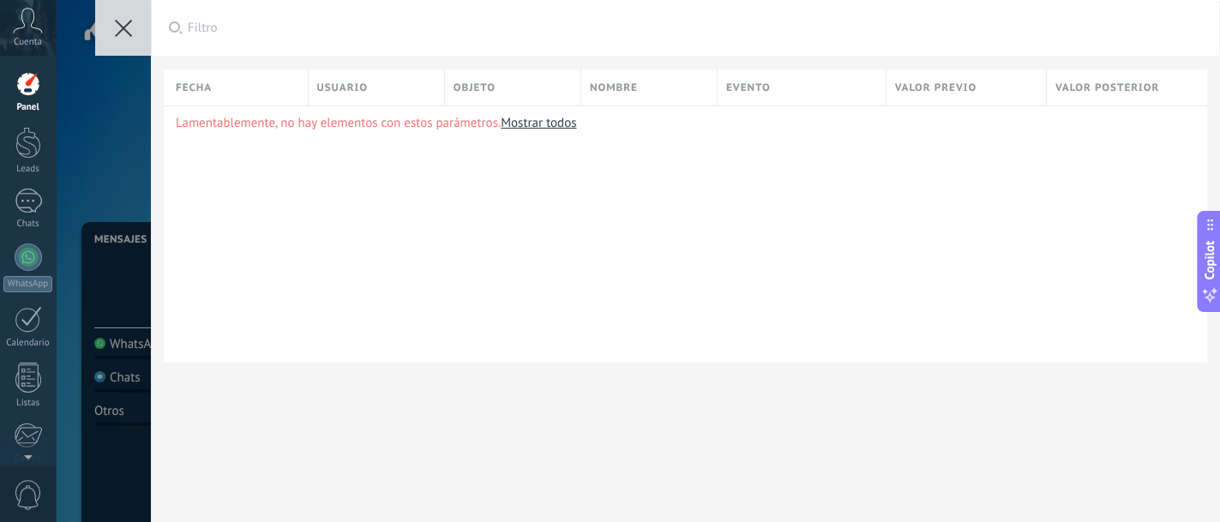
click at [113, 29] on button at bounding box center [123, 28] width 56 height 56
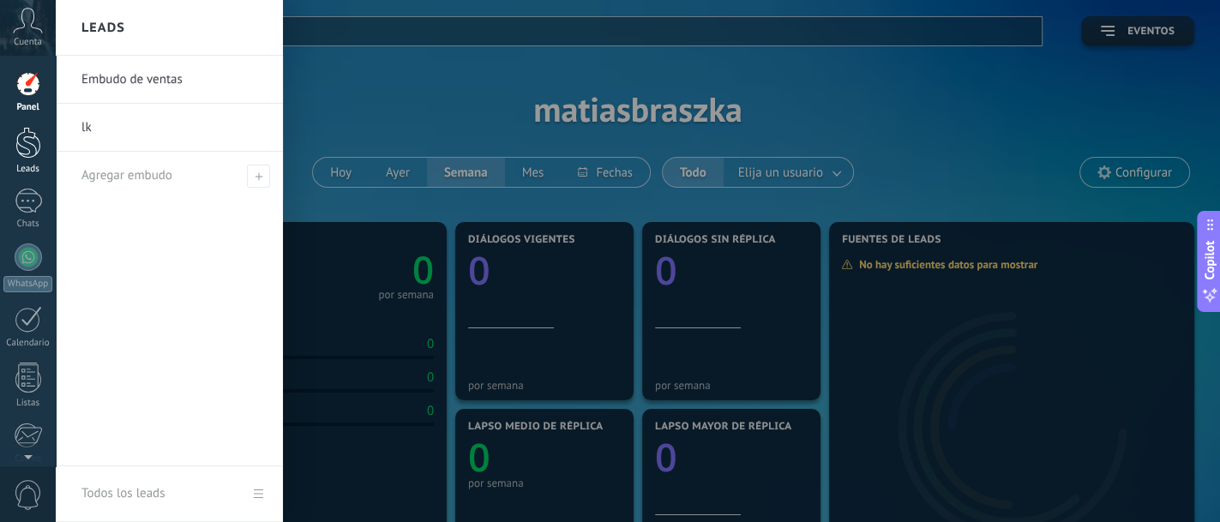
click at [21, 142] on div at bounding box center [28, 143] width 26 height 32
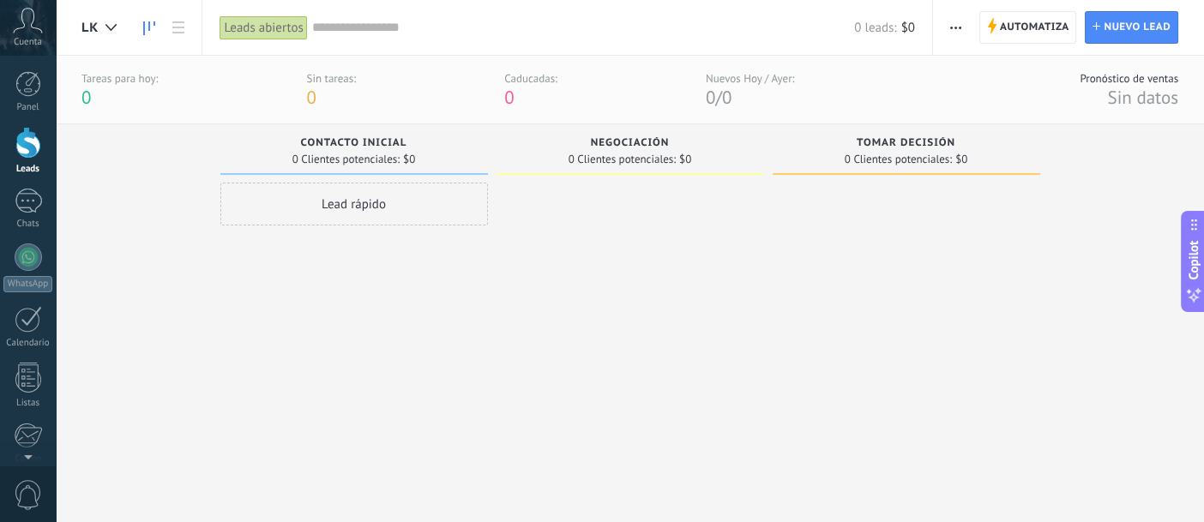
click at [349, 209] on div "Lead rápido" at bounding box center [354, 204] width 268 height 43
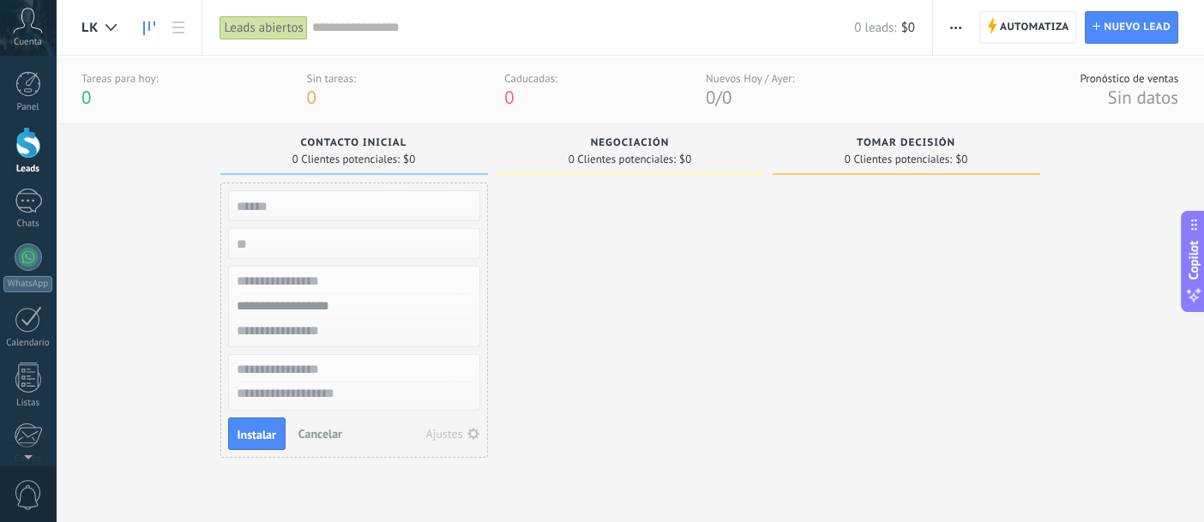
click at [311, 274] on input "text" at bounding box center [352, 281] width 250 height 25
click at [358, 306] on input "text" at bounding box center [352, 306] width 250 height 25
click at [349, 326] on input "text" at bounding box center [352, 331] width 250 height 25
click at [330, 365] on input "text" at bounding box center [352, 370] width 250 height 25
click at [338, 393] on textarea at bounding box center [354, 395] width 250 height 25
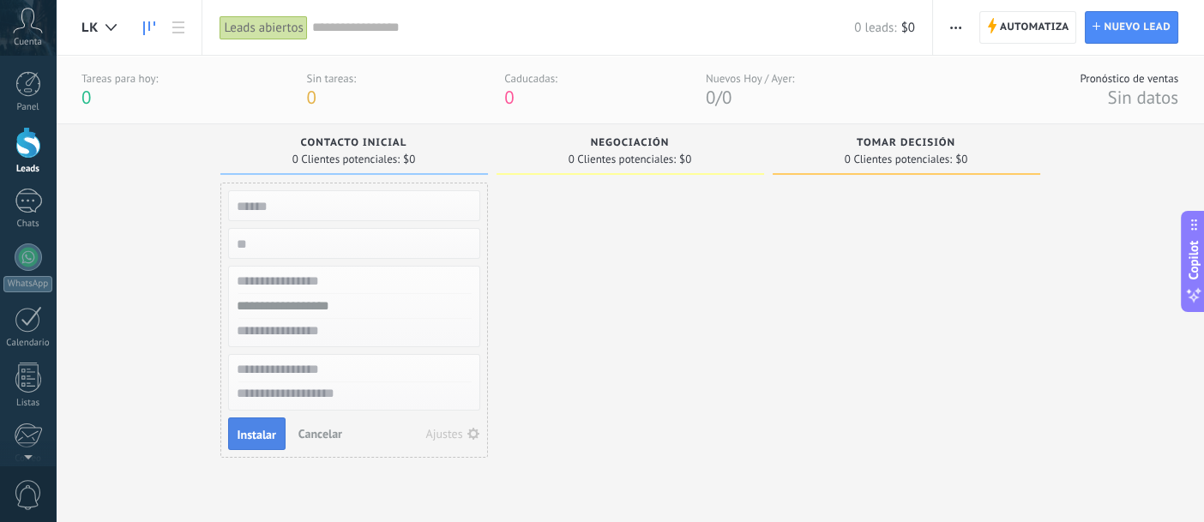
click at [259, 431] on span "Instalar" at bounding box center [257, 435] width 39 height 12
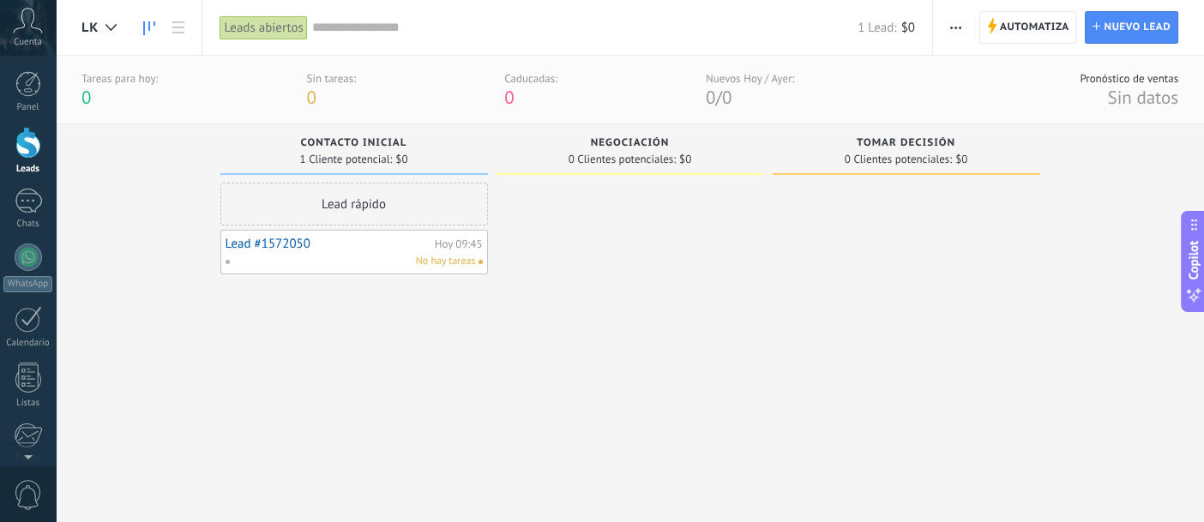
click at [280, 202] on div "Lead rápido" at bounding box center [354, 204] width 268 height 43
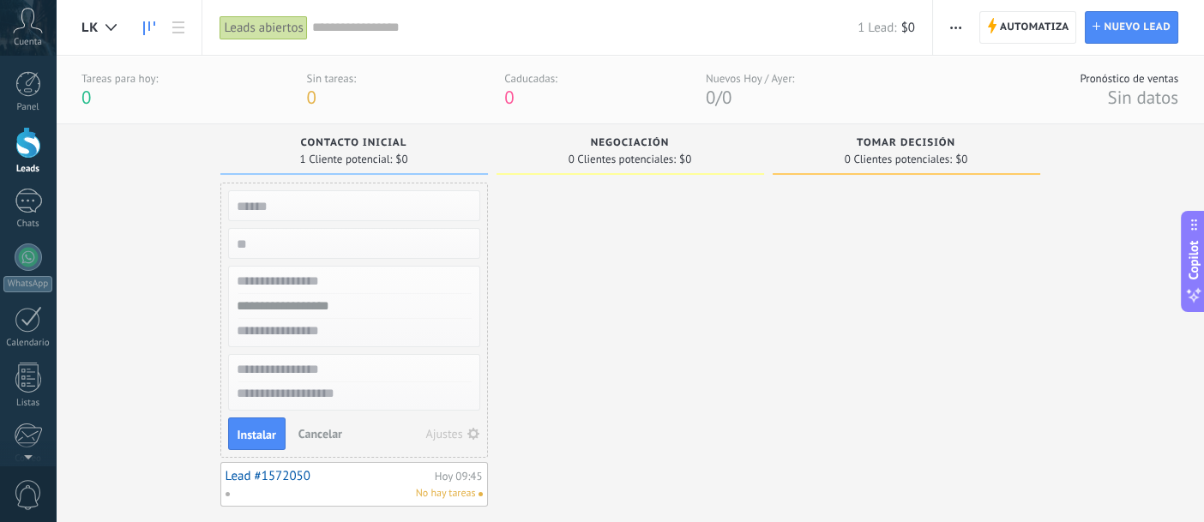
click at [80, 271] on div "Leads Entrantes Solicitudes: 0 0 0 0 0 Contacto inicial 1 Cliente potencial: $0…" at bounding box center [630, 372] width 1148 height 497
click at [158, 211] on div "Leads Entrantes Solicitudes: 0 0 0 0 0 Contacto inicial 1 Cliente potencial: $0…" at bounding box center [642, 315] width 1123 height 383
click at [661, 425] on div at bounding box center [631, 345] width 268 height 324
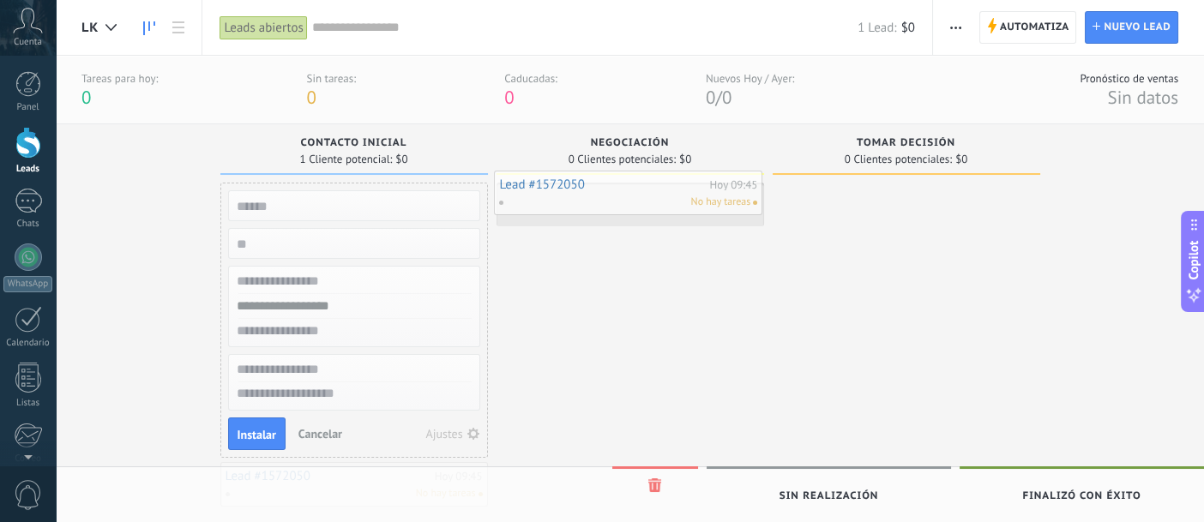
drag, startPoint x: 627, startPoint y: 186, endPoint x: 617, endPoint y: 189, distance: 10.6
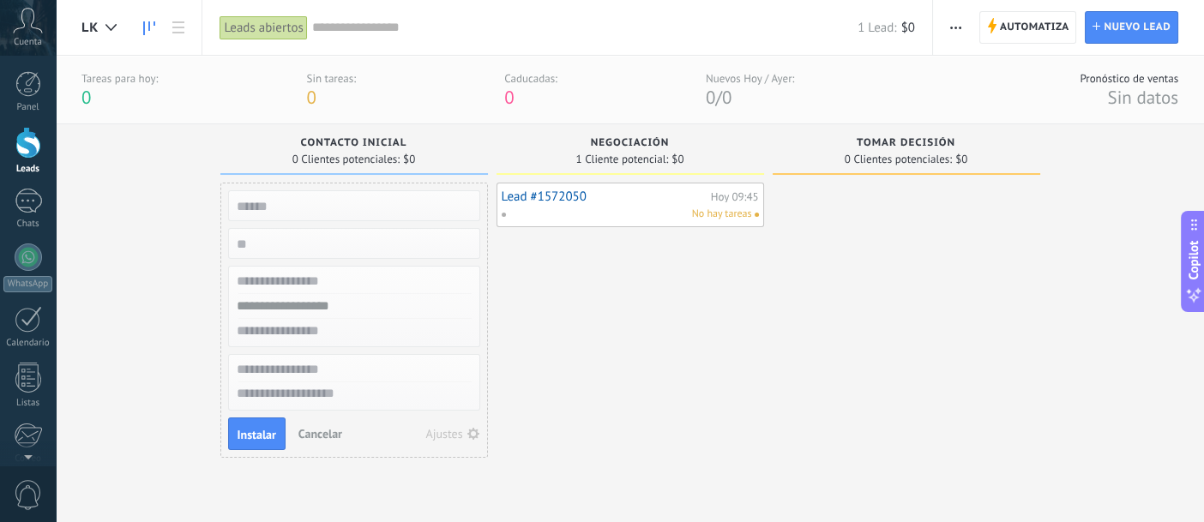
click at [614, 377] on div "Lead #1572050 [DATE] 09:45 No hay tareas" at bounding box center [631, 332] width 268 height 298
click at [196, 150] on div "Leads Entrantes Solicitudes: 0 0 0 0 0 Contacto inicial 0 Clientes potenciales:…" at bounding box center [642, 302] width 1123 height 357
click at [33, 325] on div at bounding box center [28, 319] width 27 height 27
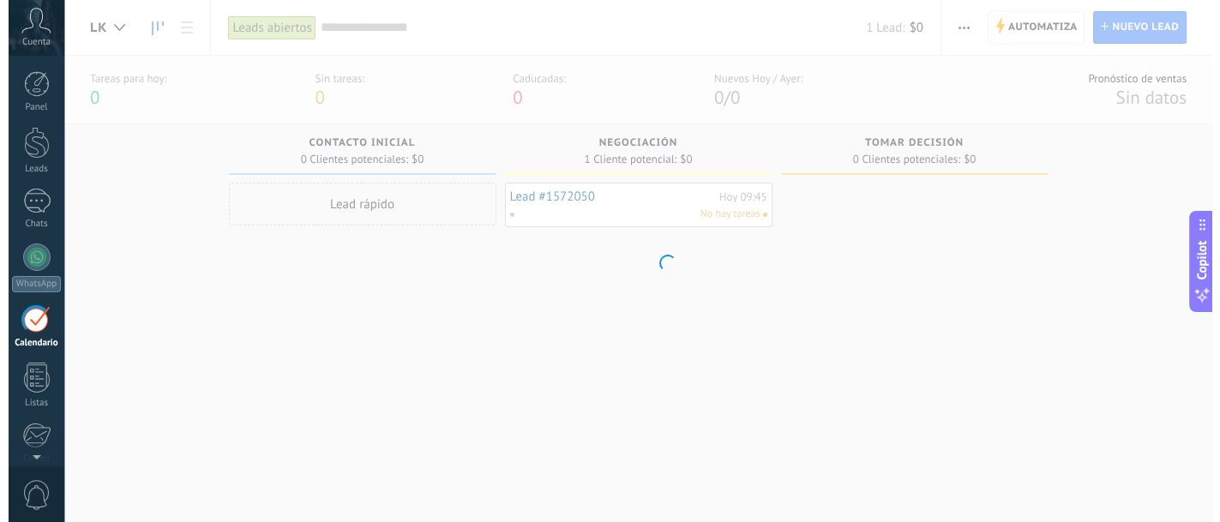
scroll to position [49, 0]
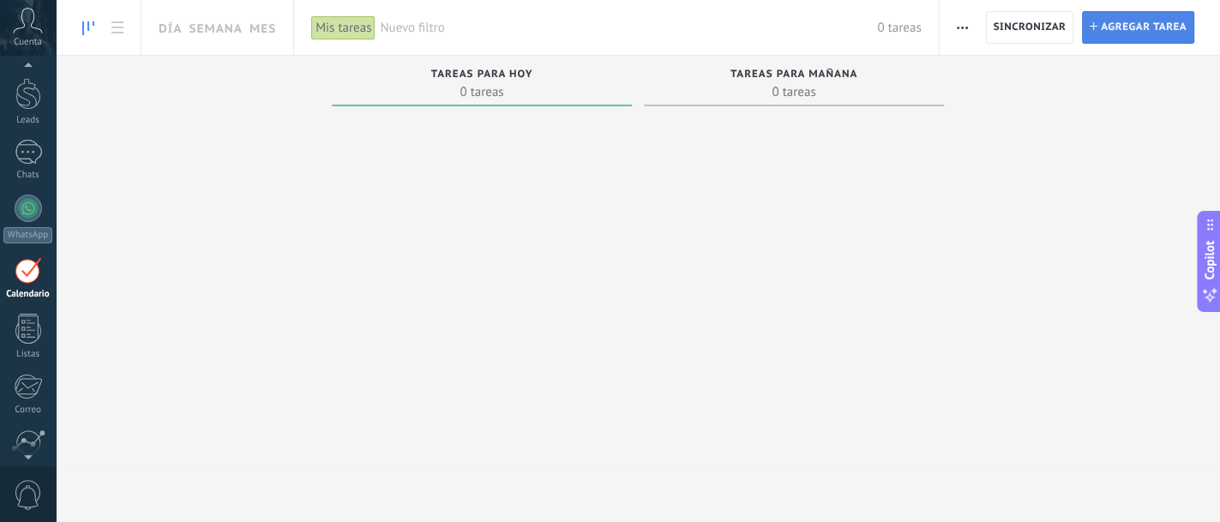
click at [1122, 24] on span "Agregar tarea" at bounding box center [1144, 27] width 86 height 31
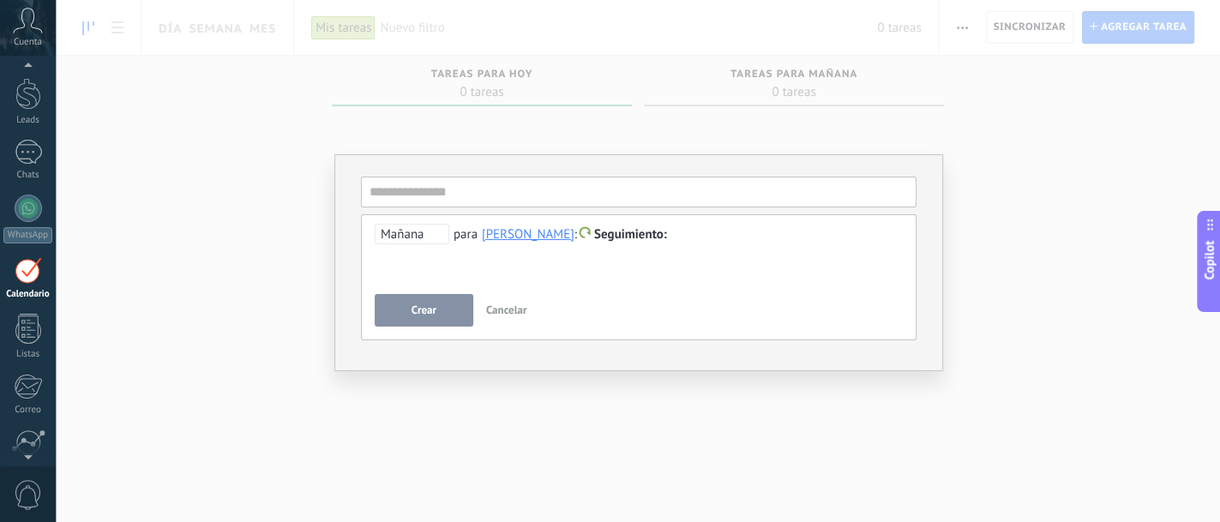
click at [503, 307] on span "Cancelar" at bounding box center [506, 310] width 41 height 15
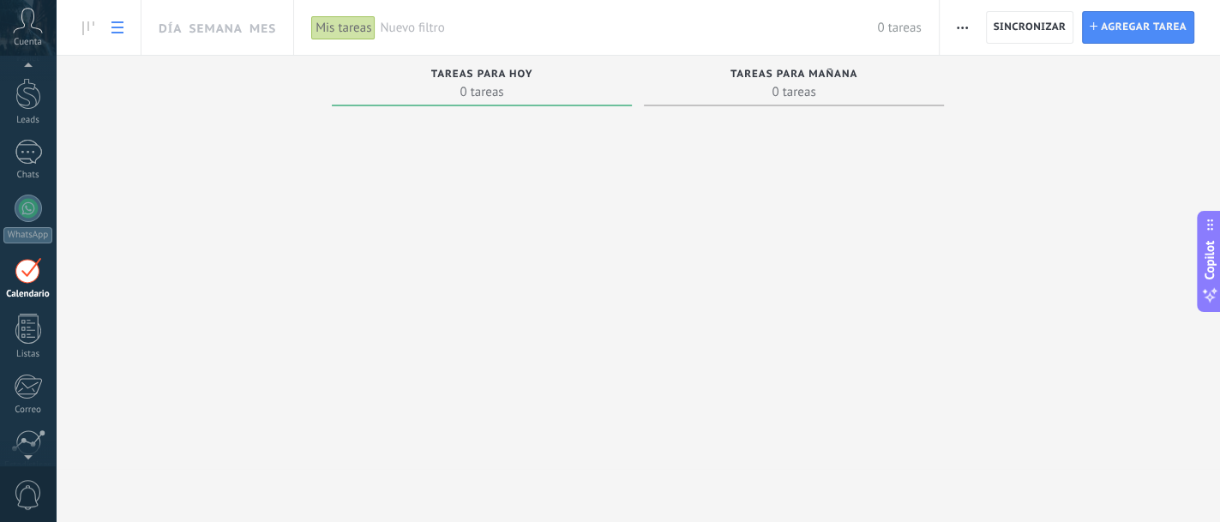
click at [121, 25] on icon at bounding box center [117, 27] width 12 height 12
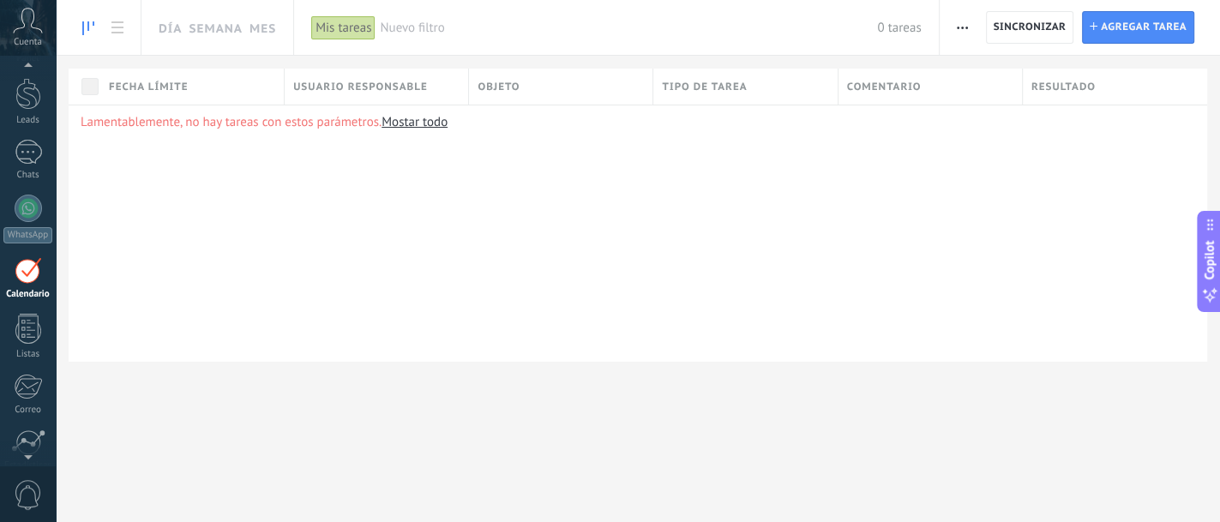
click at [91, 25] on icon at bounding box center [88, 28] width 12 height 14
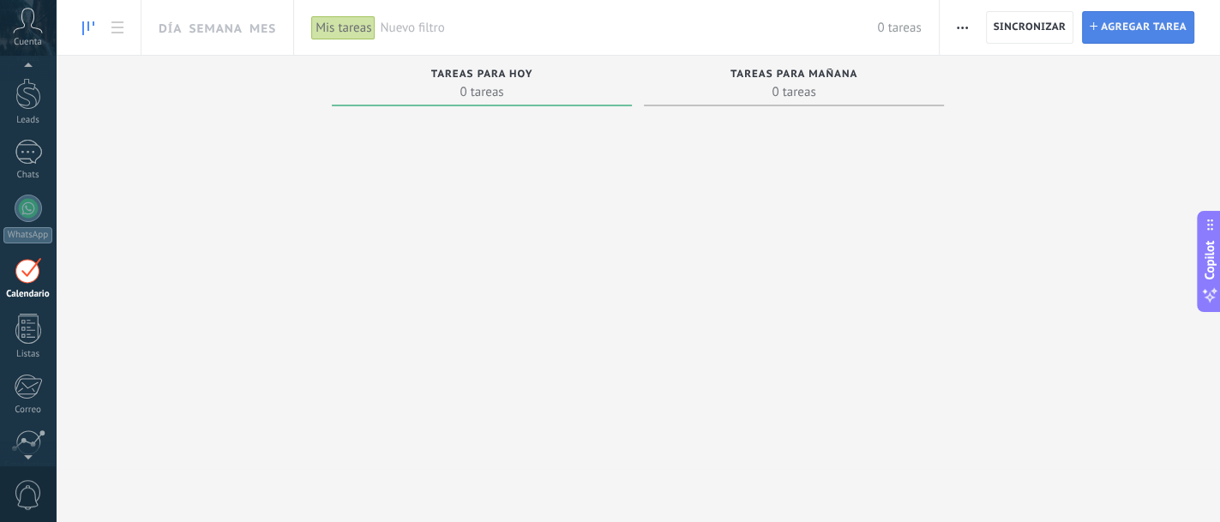
click at [1167, 27] on span "Agregar tarea" at bounding box center [1144, 27] width 86 height 31
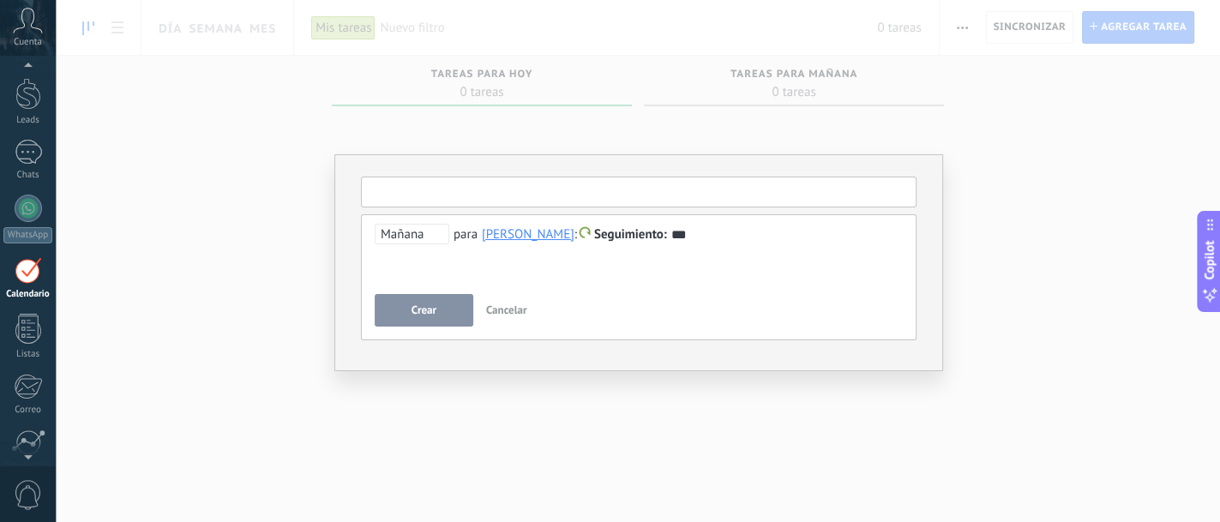
click at [451, 197] on input "text" at bounding box center [639, 192] width 556 height 31
click at [491, 307] on span "Cancelar" at bounding box center [506, 310] width 41 height 15
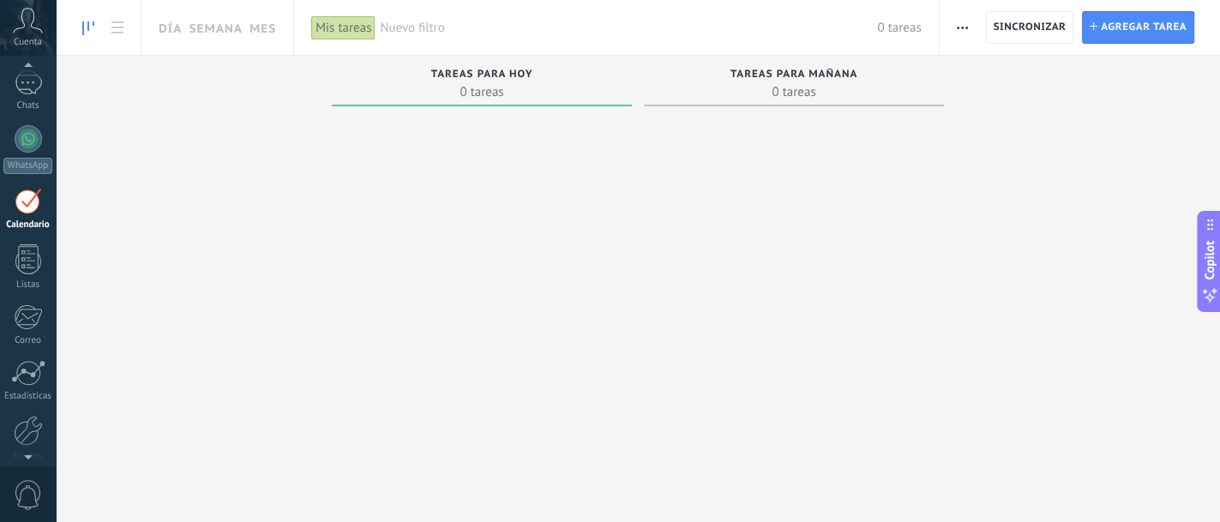
scroll to position [156, 0]
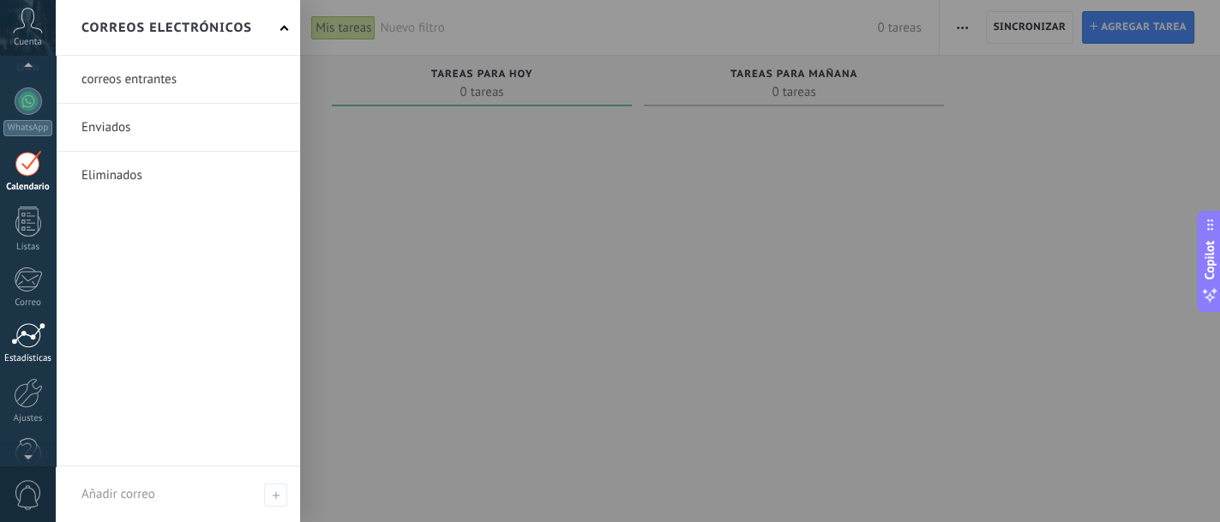
click at [16, 338] on div at bounding box center [28, 335] width 34 height 26
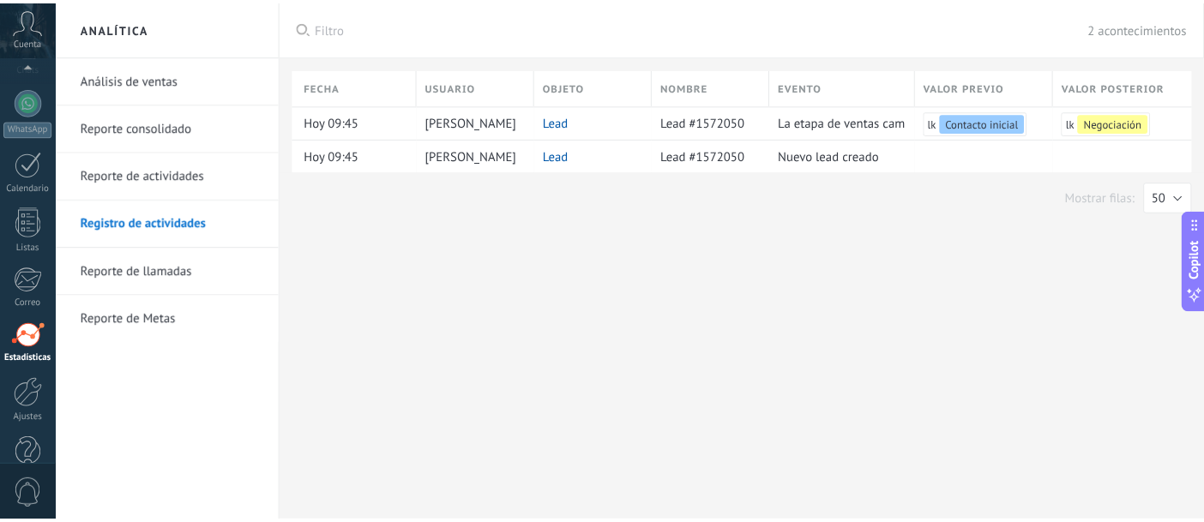
scroll to position [191, 0]
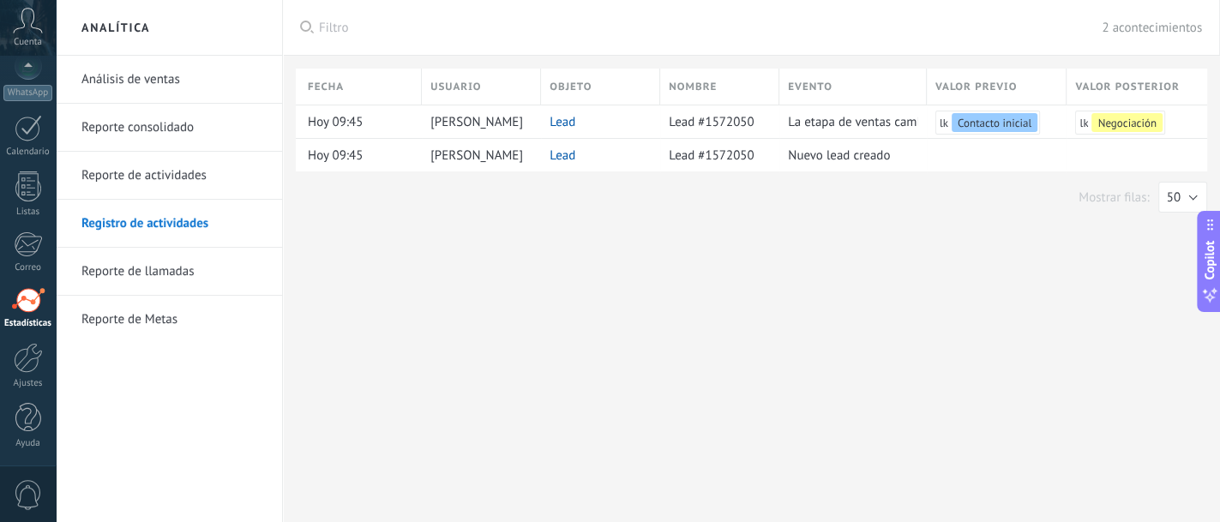
click at [161, 314] on link "Reporte de Metas" at bounding box center [173, 320] width 184 height 48
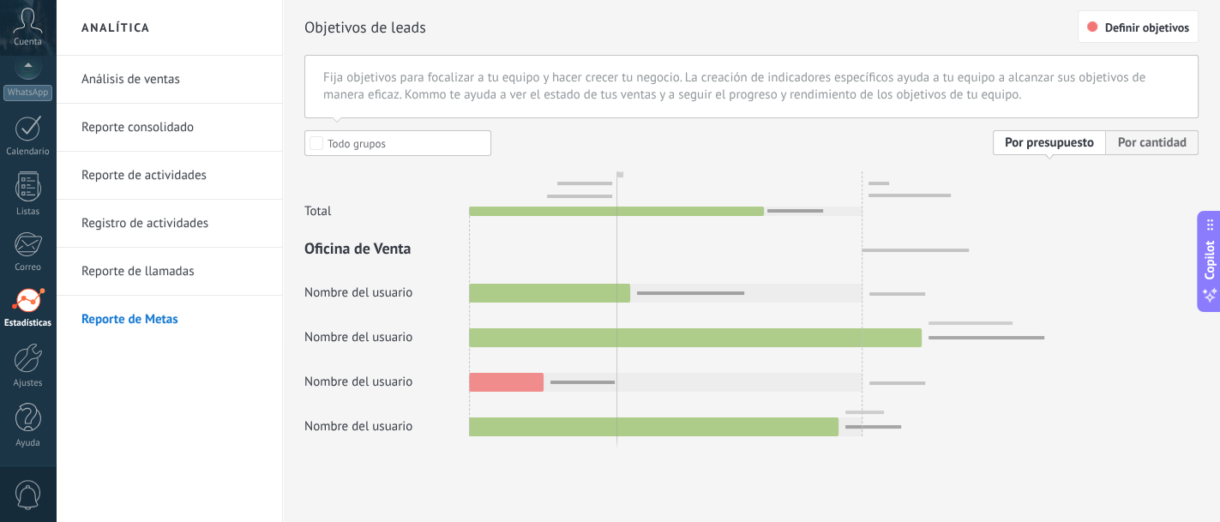
click at [157, 91] on link "Análisis de ventas" at bounding box center [173, 80] width 184 height 48
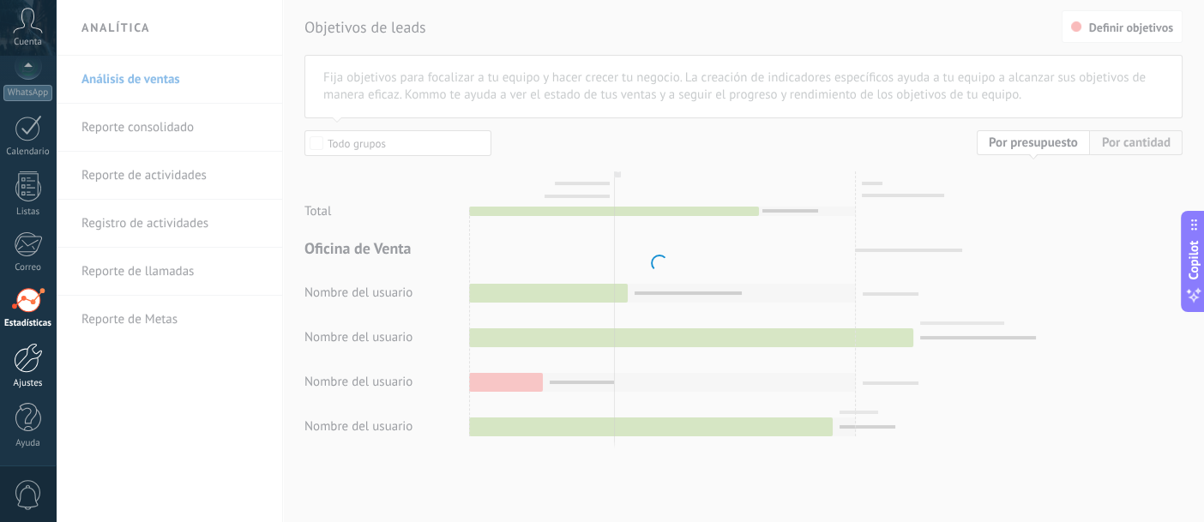
click at [21, 371] on div at bounding box center [28, 358] width 29 height 30
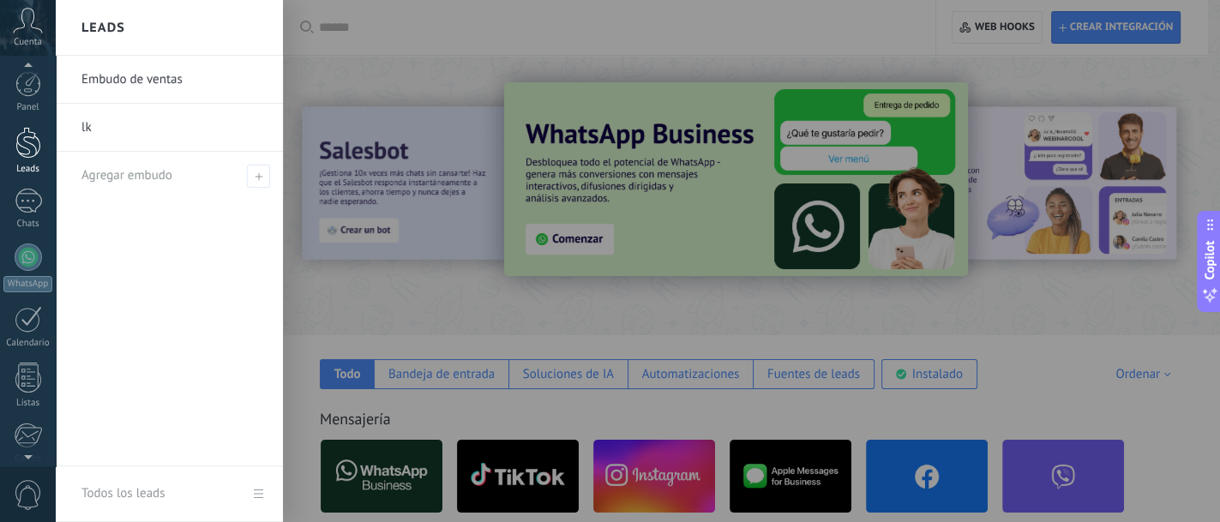
click at [21, 153] on div at bounding box center [28, 143] width 26 height 32
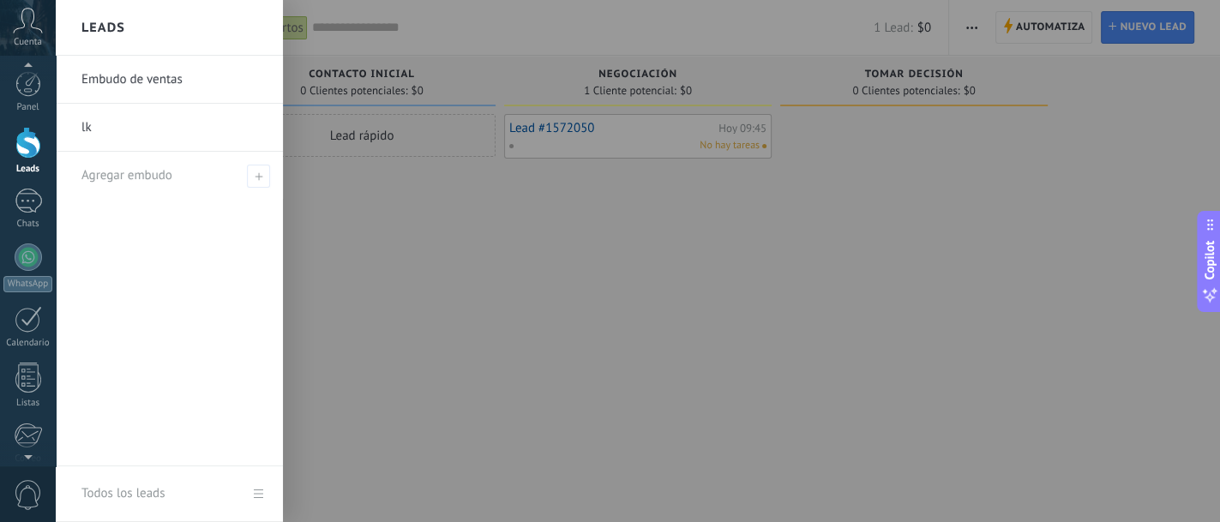
click at [451, 273] on div "Lead rápido" at bounding box center [362, 263] width 268 height 298
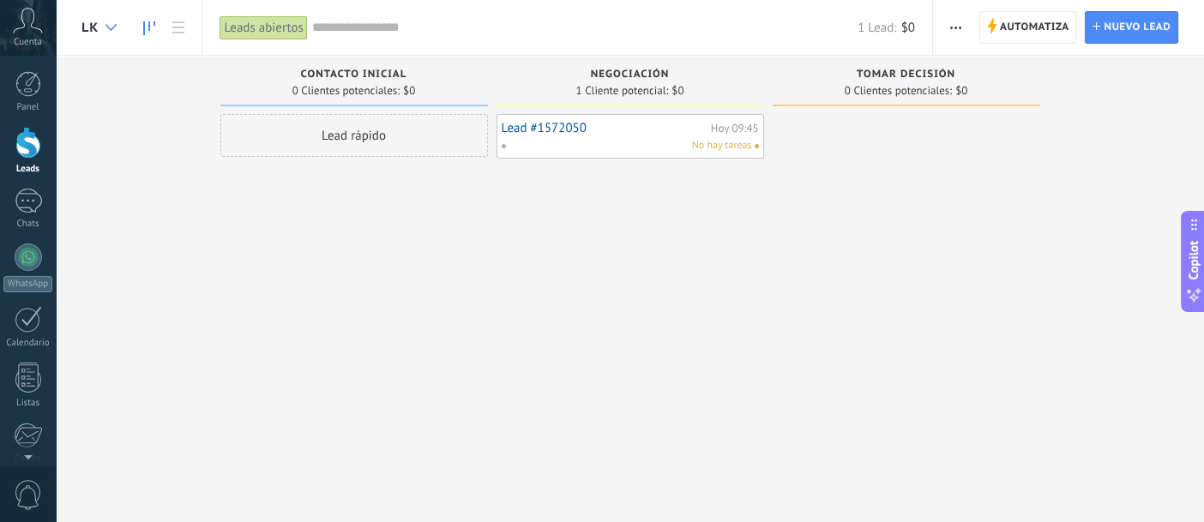
click at [115, 28] on icon at bounding box center [110, 27] width 11 height 7
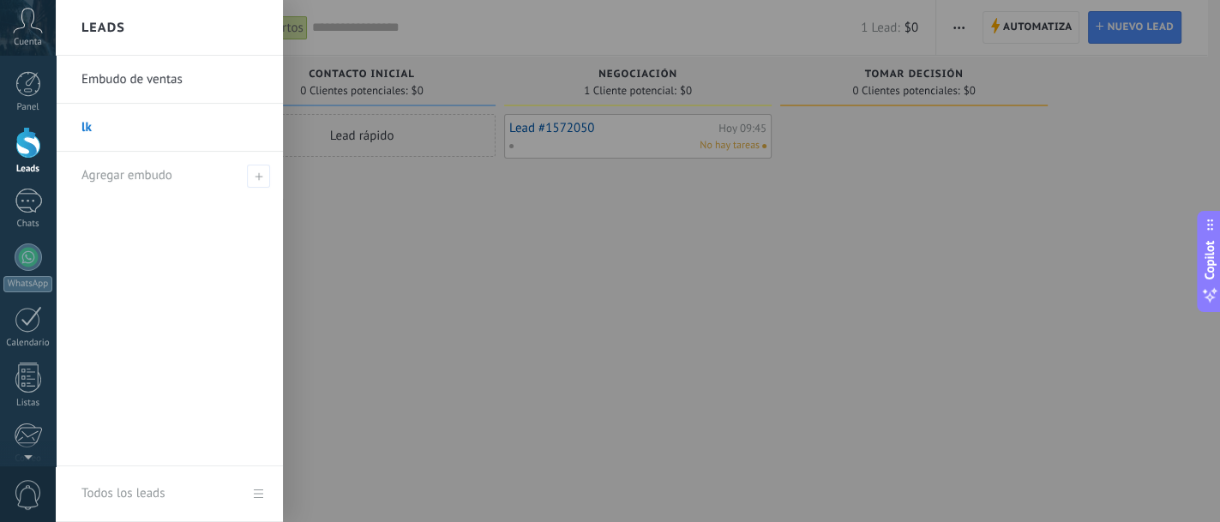
click at [423, 202] on div at bounding box center [666, 261] width 1220 height 522
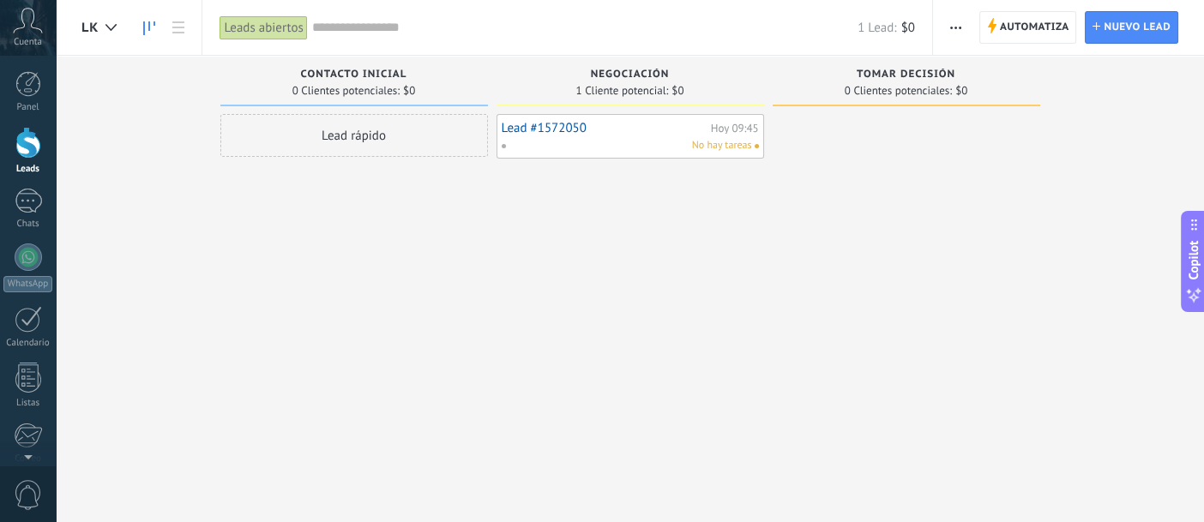
click at [561, 147] on div "No hay tareas" at bounding box center [626, 145] width 251 height 15
click at [605, 128] on link "Lead #1572050" at bounding box center [604, 128] width 205 height 15
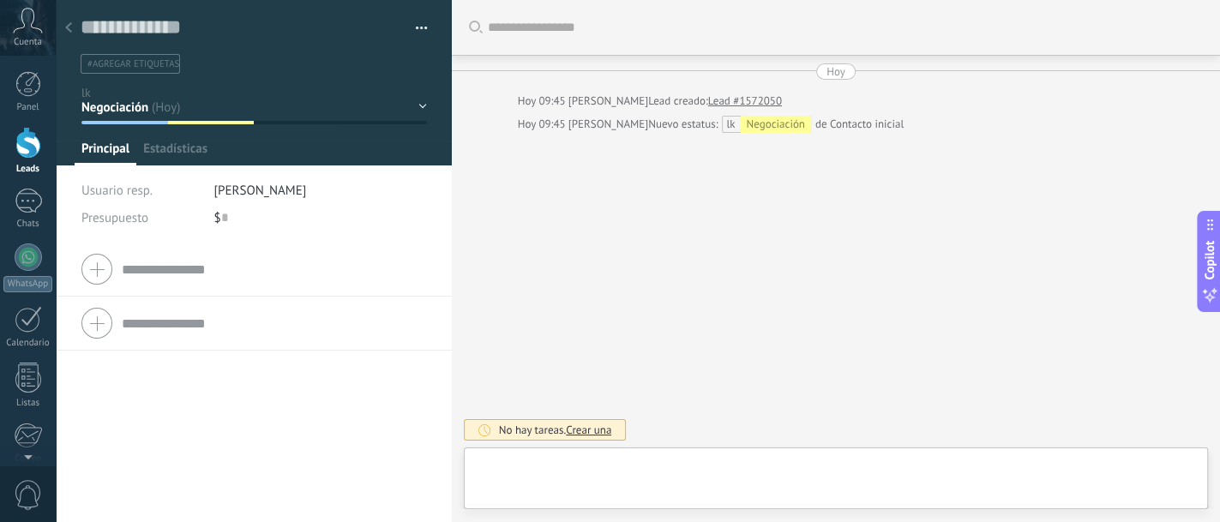
scroll to position [25, 0]
click at [569, 474] on div at bounding box center [833, 482] width 711 height 51
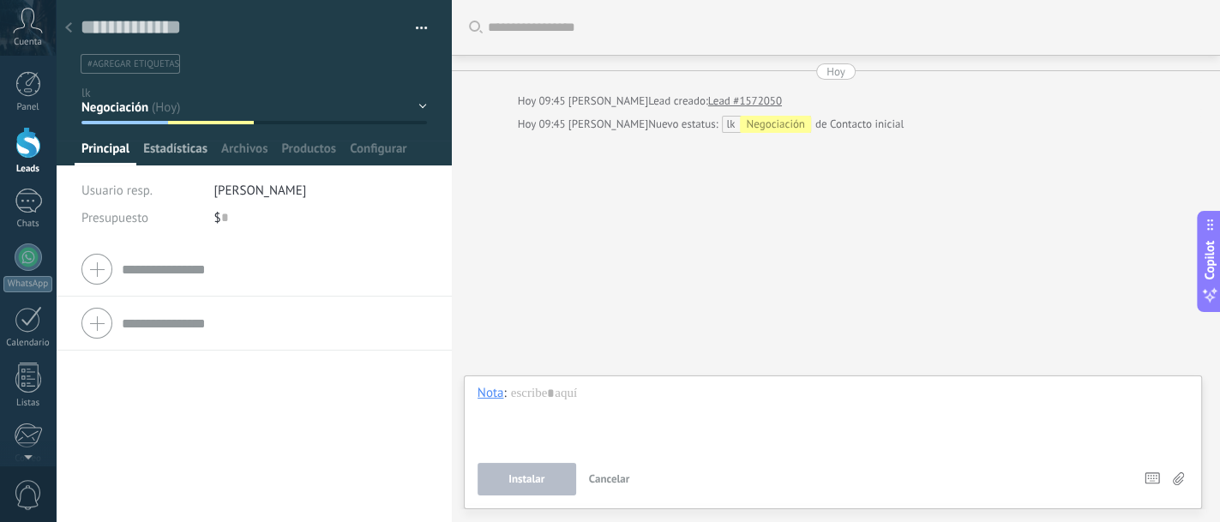
click at [172, 148] on span "Estadísticas" at bounding box center [175, 153] width 64 height 25
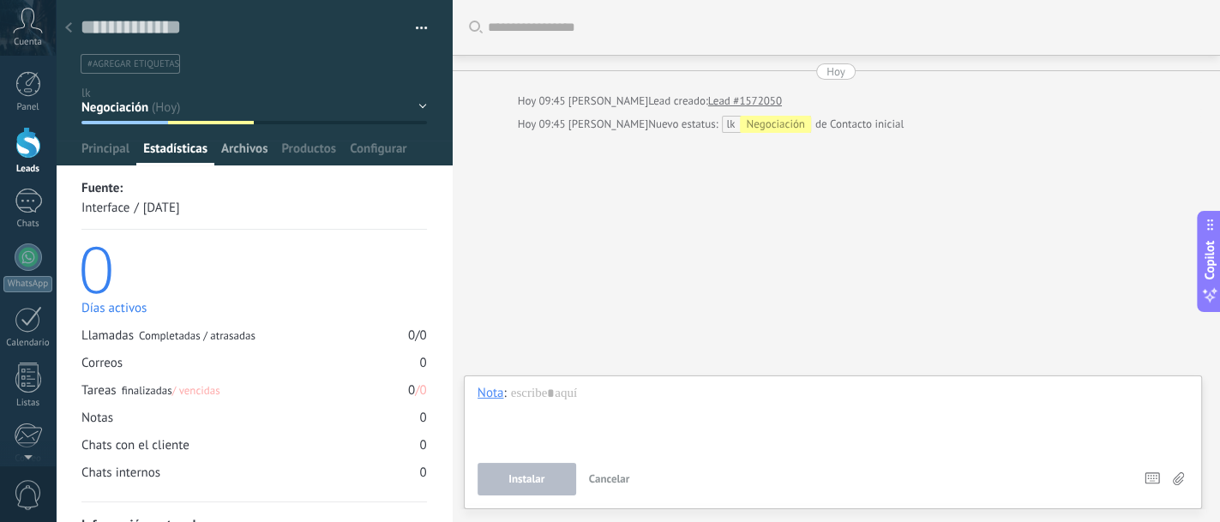
click at [262, 148] on span "Archivos" at bounding box center [244, 153] width 46 height 25
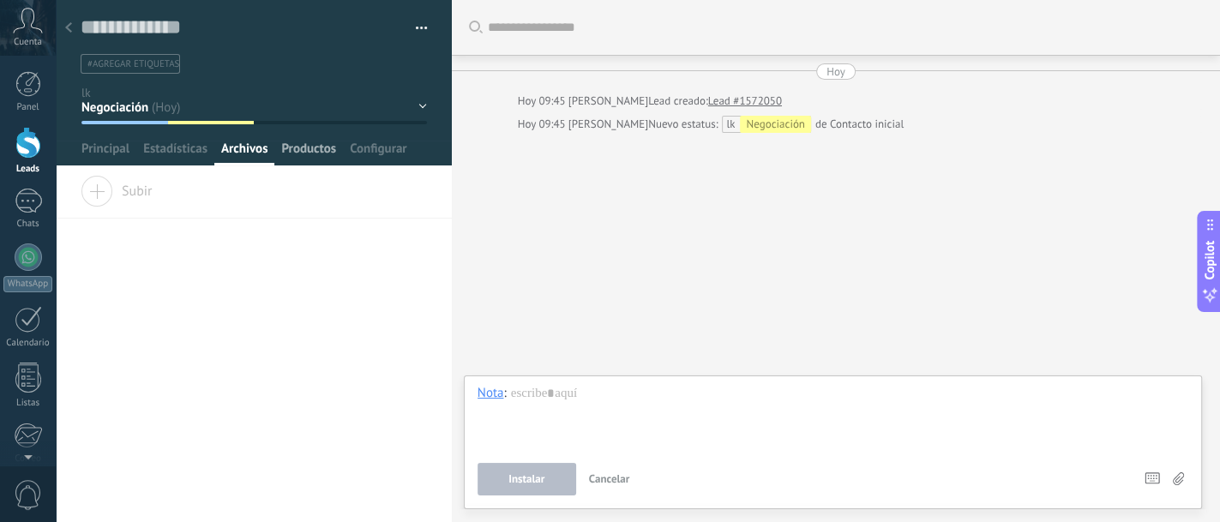
click at [322, 146] on span "Productos" at bounding box center [308, 153] width 55 height 25
click at [369, 148] on span "Configurar" at bounding box center [378, 153] width 57 height 25
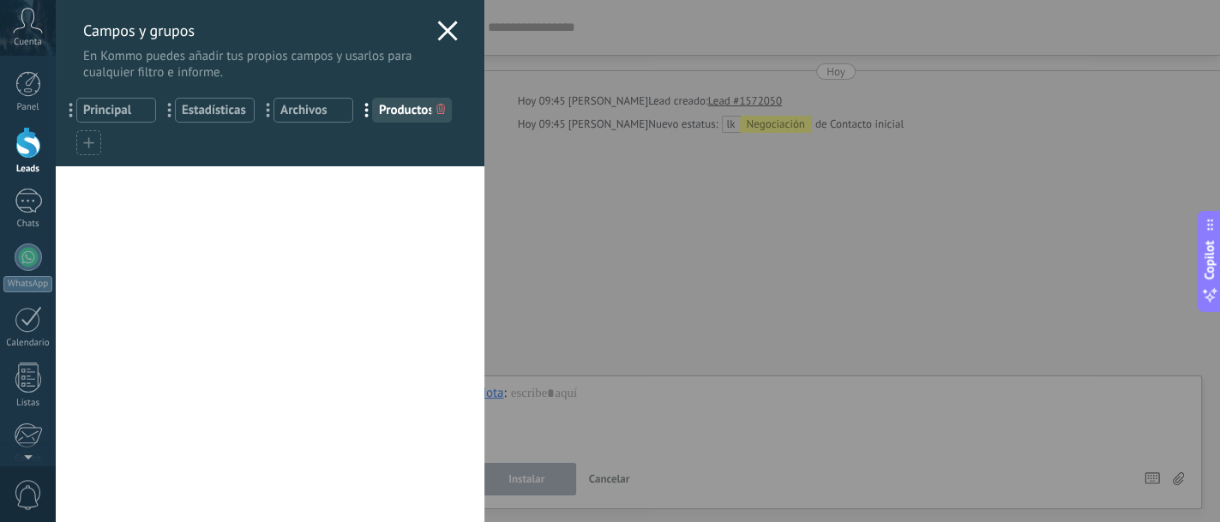
click at [447, 35] on use at bounding box center [447, 31] width 20 height 20
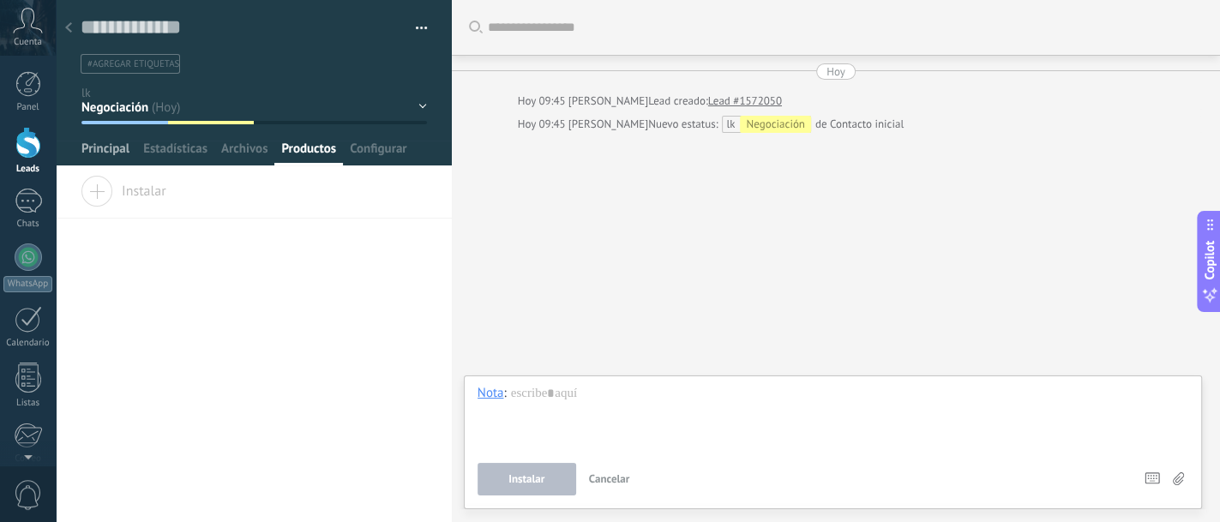
click at [92, 156] on span "Principal" at bounding box center [105, 153] width 48 height 25
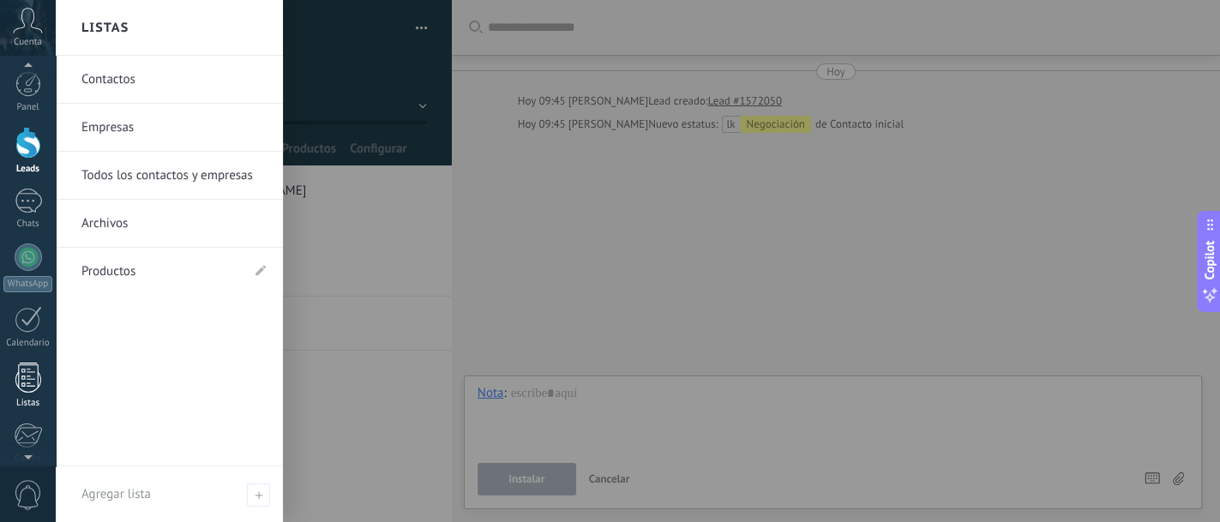
click at [27, 363] on div at bounding box center [28, 378] width 26 height 30
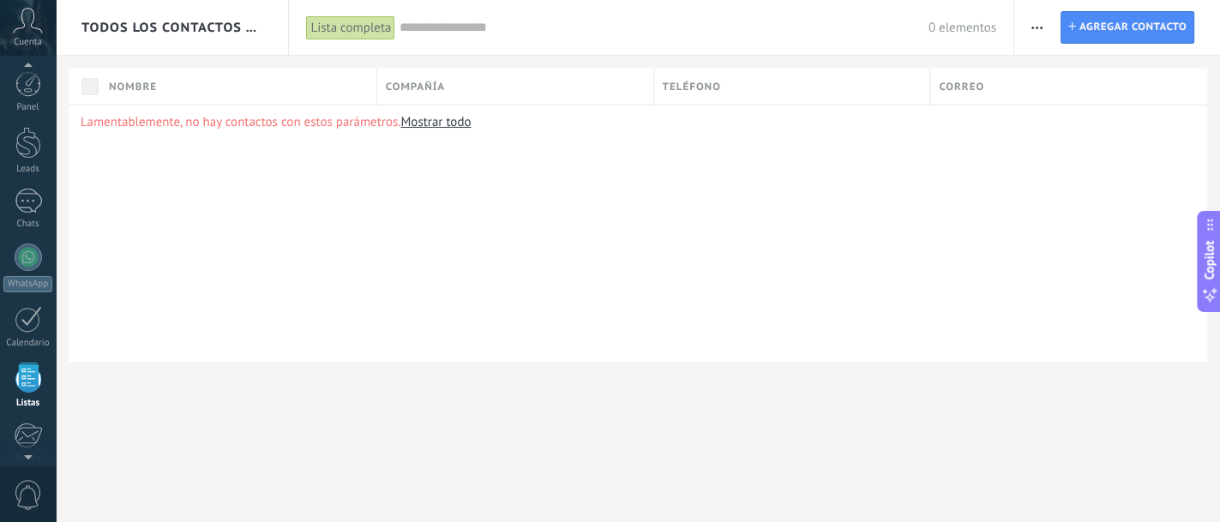
scroll to position [105, 0]
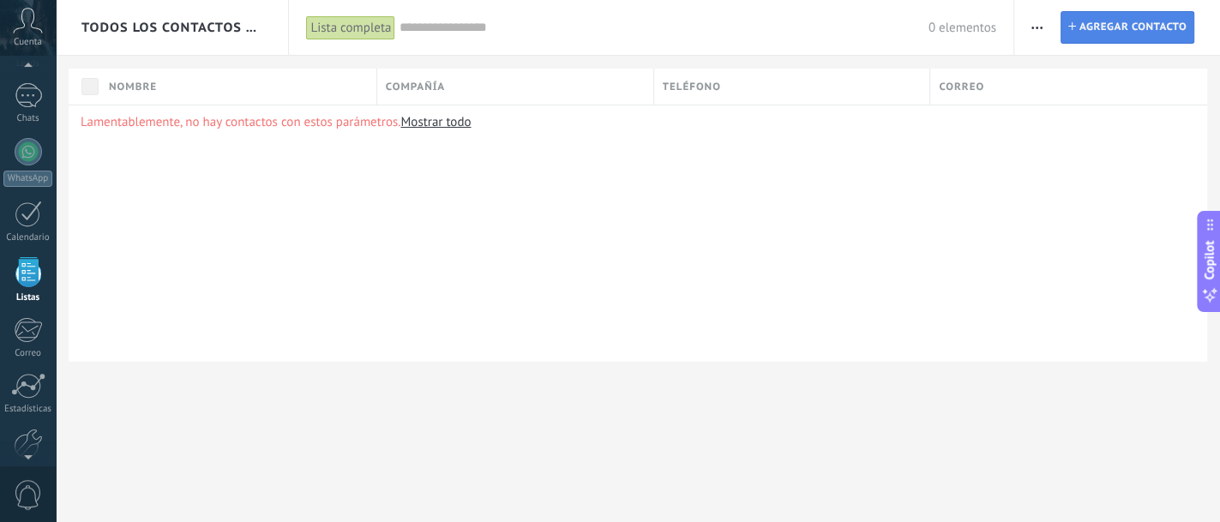
click at [1087, 21] on span "Agregar contacto" at bounding box center [1133, 27] width 107 height 31
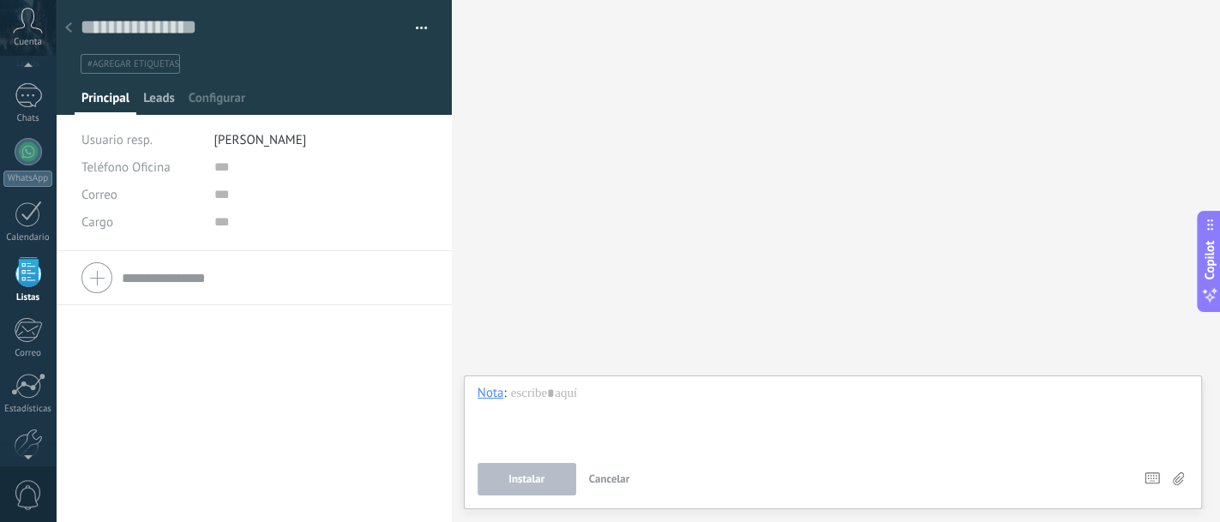
click at [159, 90] on span "Leads" at bounding box center [159, 102] width 32 height 25
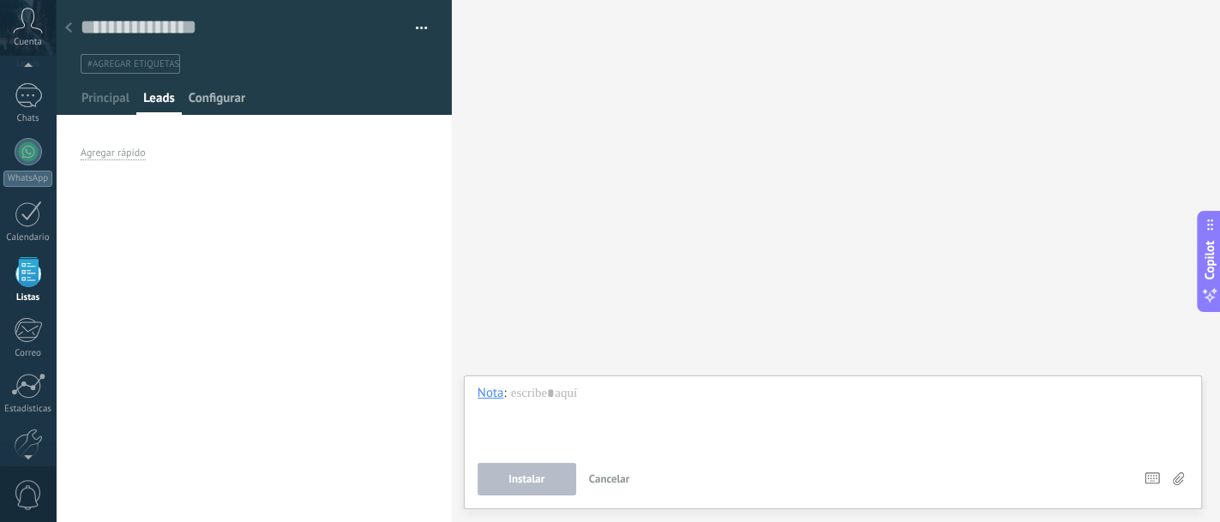
click at [201, 102] on span "Configurar" at bounding box center [217, 102] width 57 height 25
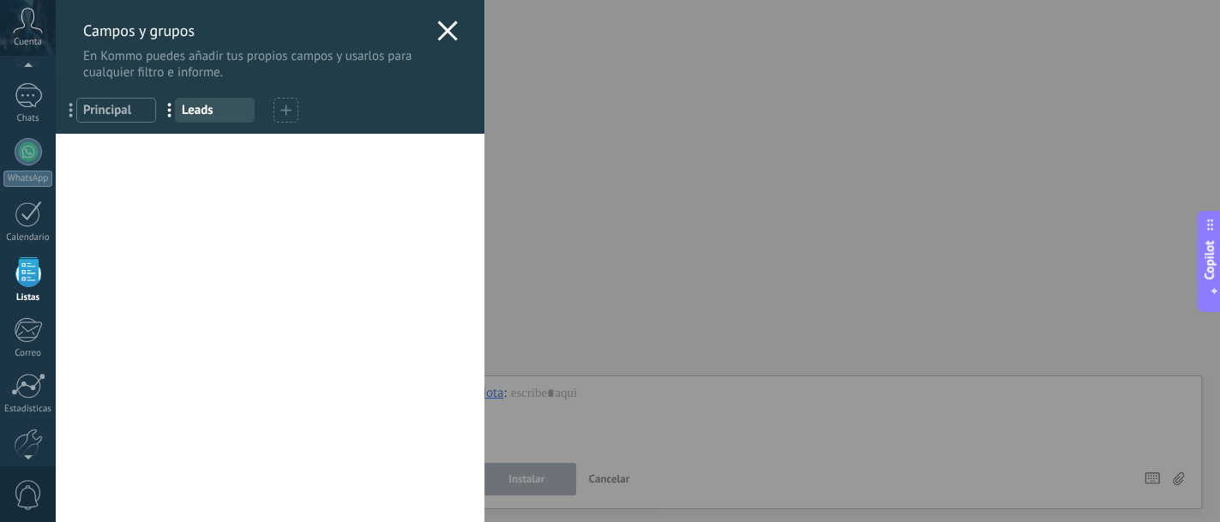
click at [539, 194] on div "Campos y grupos En Kommo puedes añadir tus propios campos y usarlos para cualqu…" at bounding box center [638, 261] width 1165 height 522
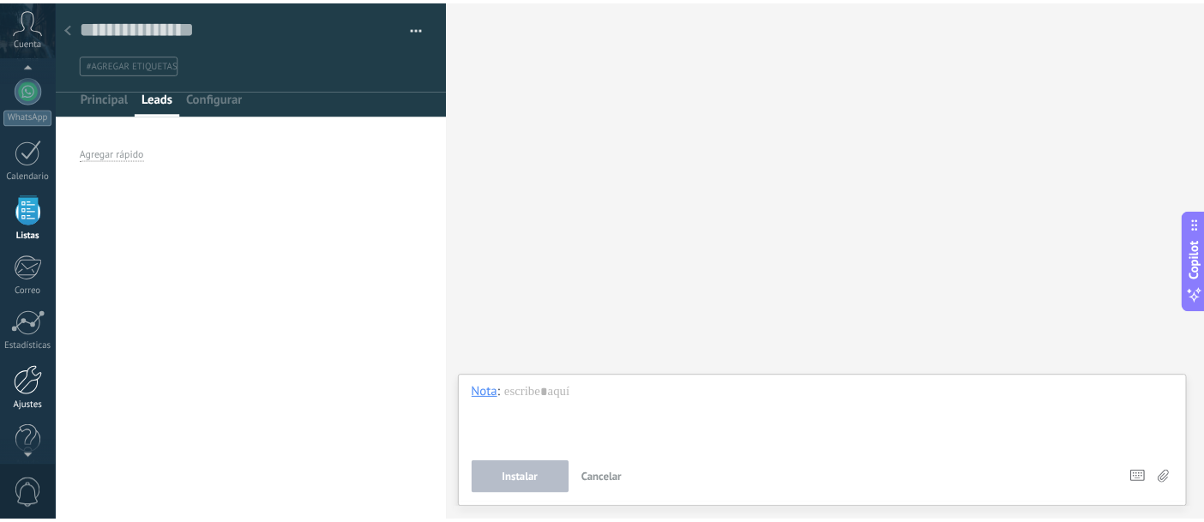
scroll to position [191, 0]
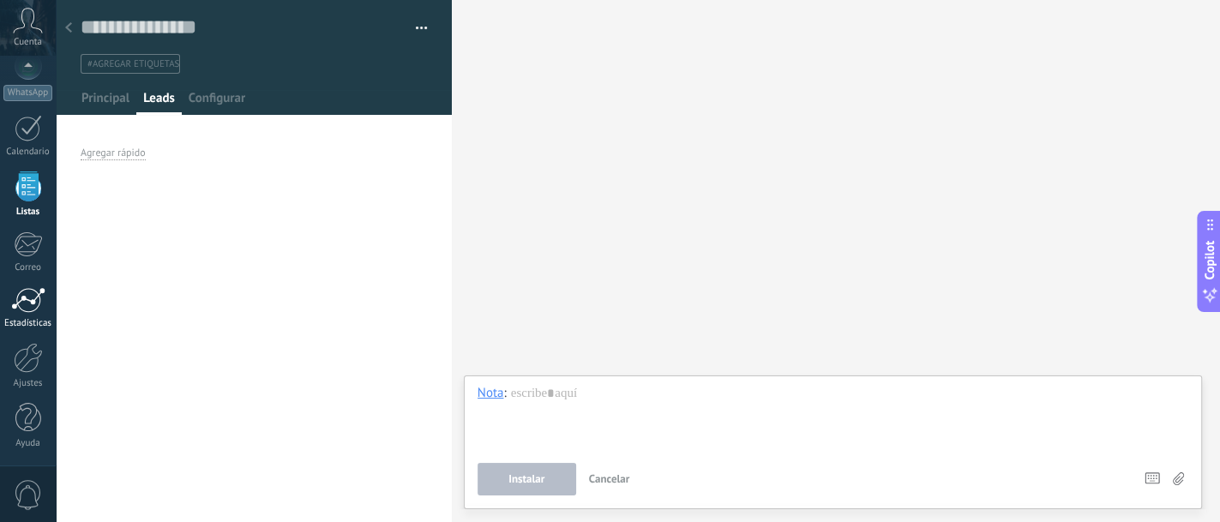
click at [27, 304] on div at bounding box center [28, 300] width 34 height 26
